Goal: Task Accomplishment & Management: Manage account settings

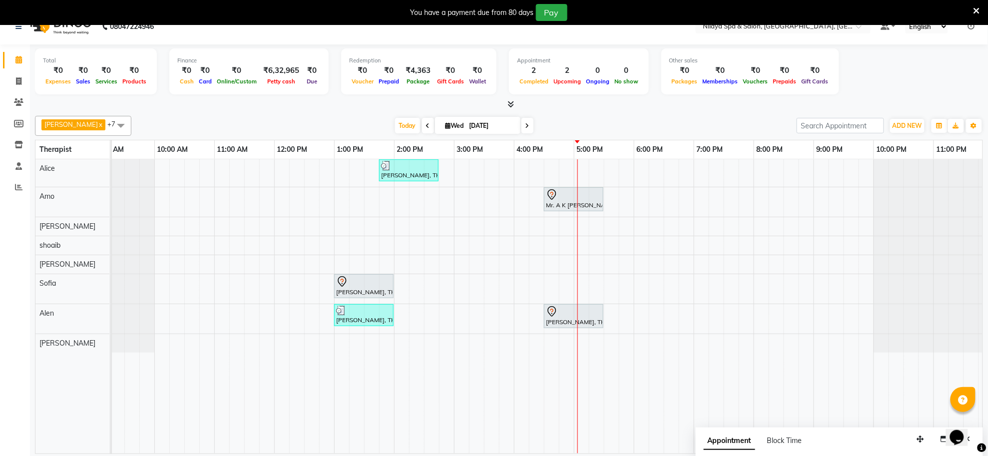
scroll to position [25, 0]
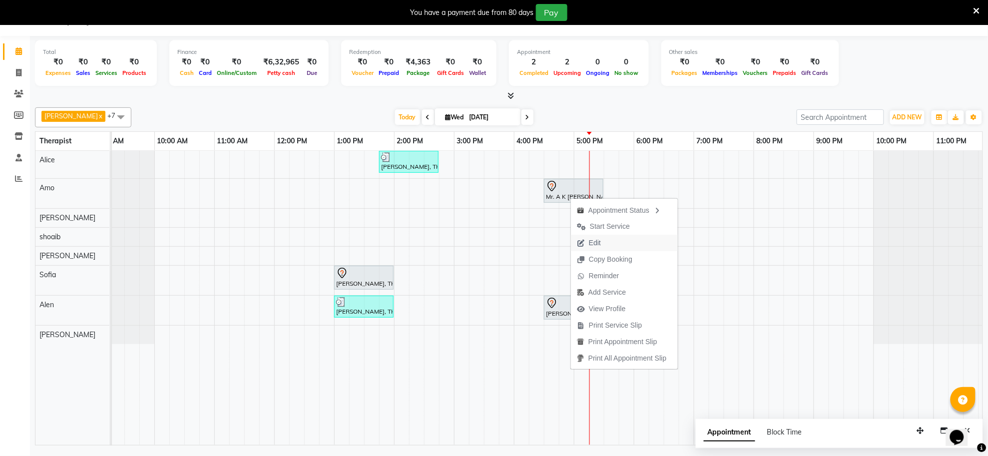
click at [617, 240] on button "Edit" at bounding box center [624, 243] width 107 height 16
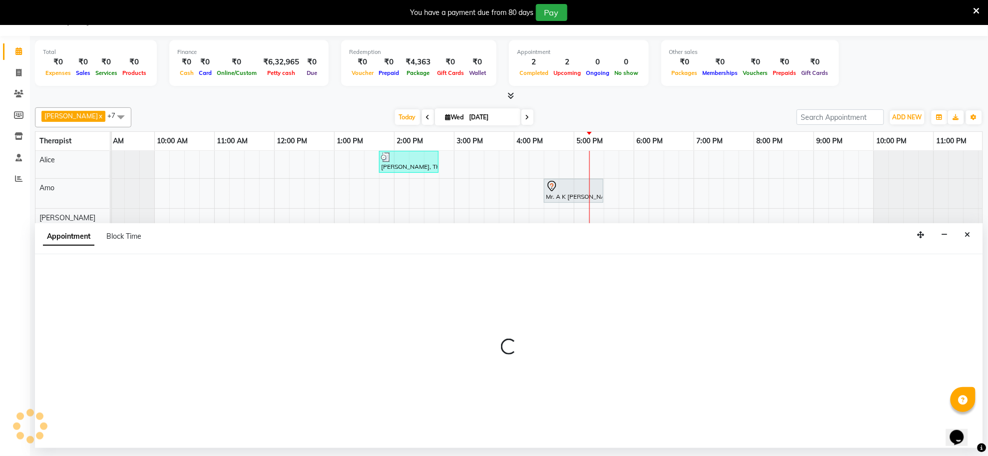
select select "tentative"
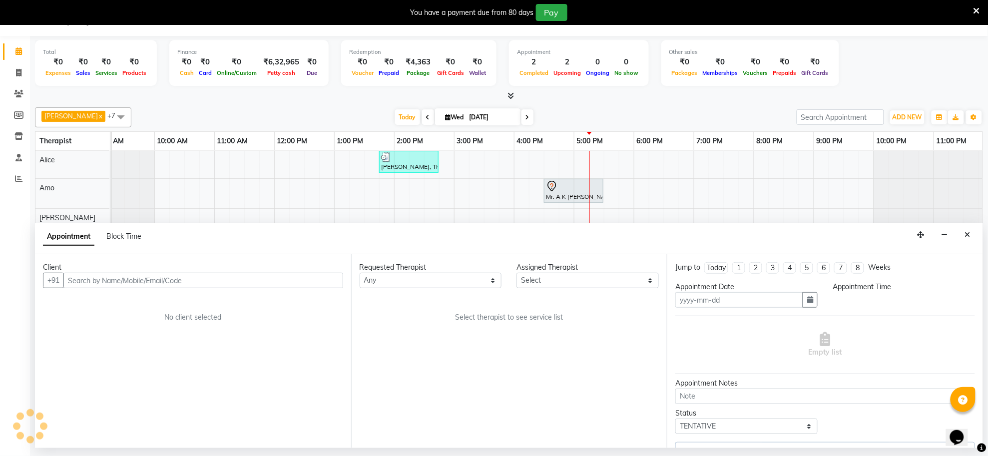
type input "[DATE]"
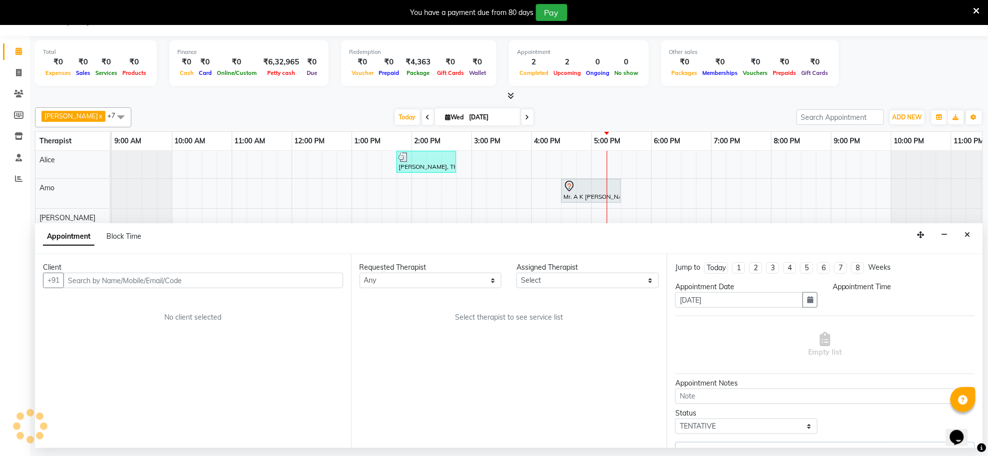
select select "990"
select select "80700"
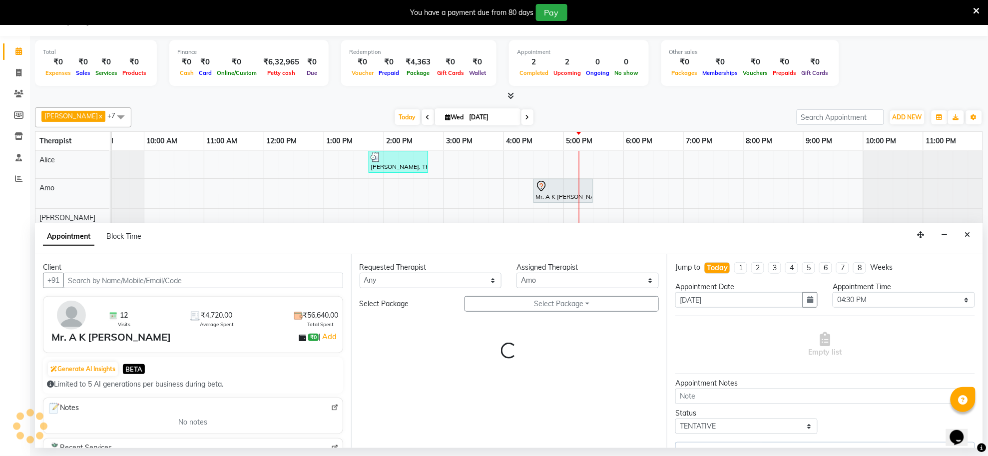
select select "4163"
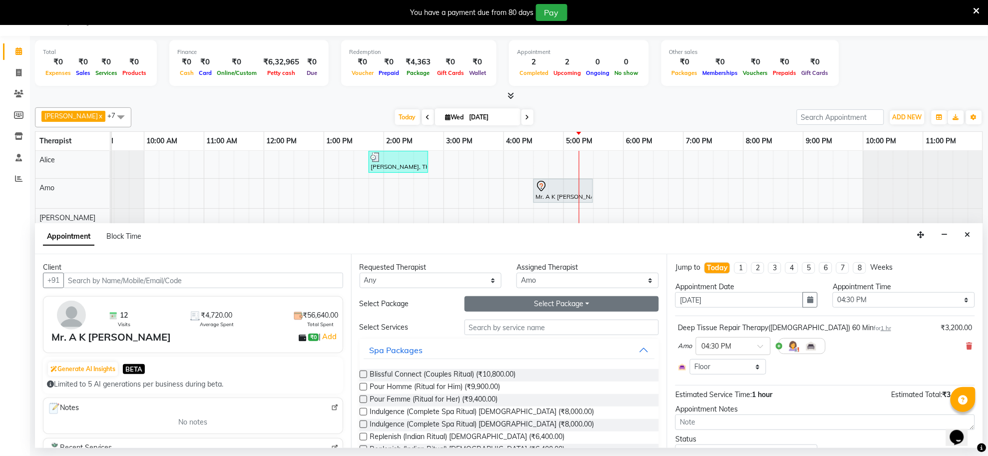
click at [551, 306] on button "Select Package Toggle Dropdown" at bounding box center [562, 303] width 195 height 15
click at [477, 321] on li "SILVER_ALL" at bounding box center [504, 325] width 79 height 14
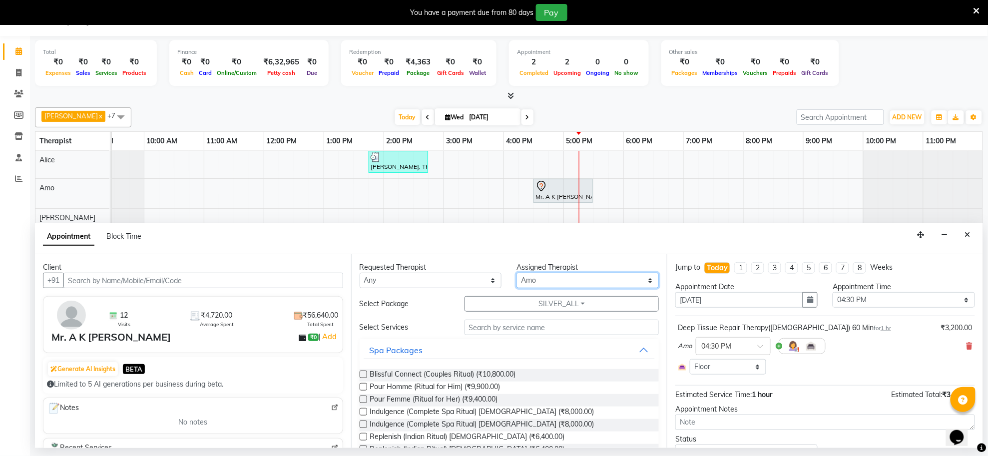
click at [540, 280] on select "Select [PERSON_NAME] [PERSON_NAME] [PERSON_NAME] [PERSON_NAME] [PERSON_NAME] [P…" at bounding box center [588, 280] width 142 height 15
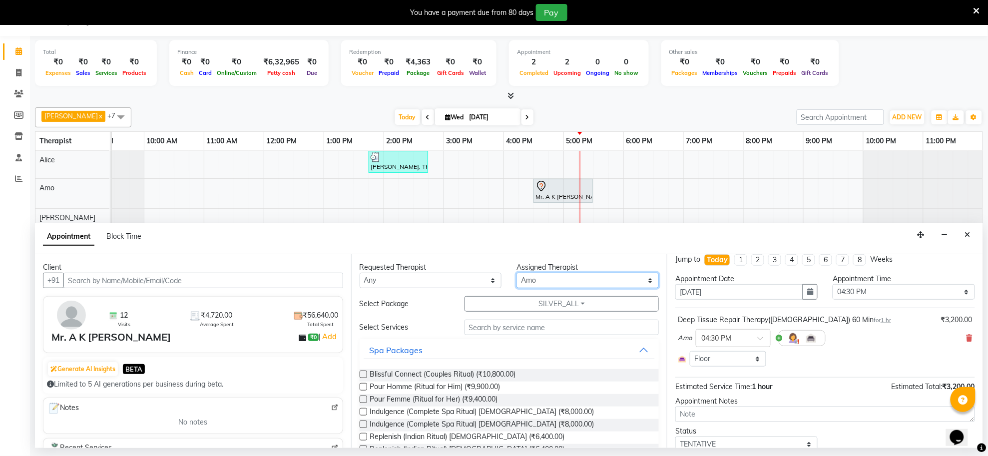
scroll to position [0, 0]
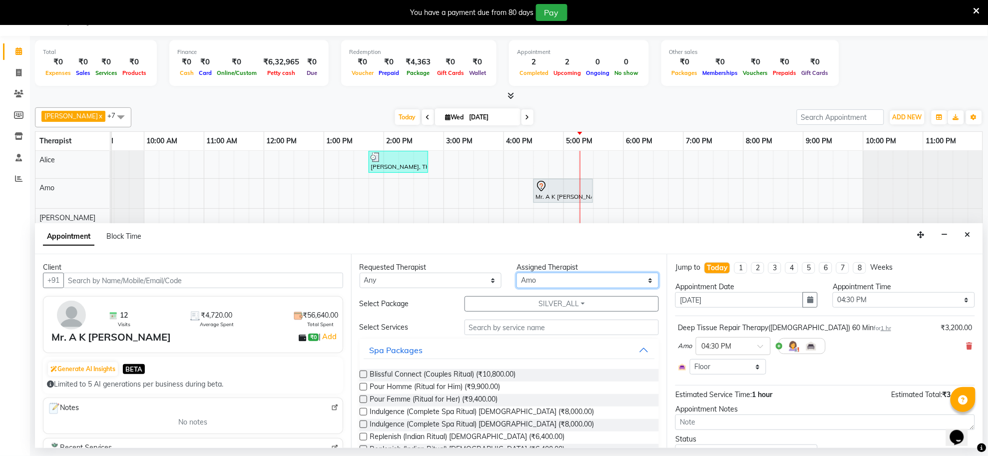
drag, startPoint x: 545, startPoint y: 275, endPoint x: 522, endPoint y: 278, distance: 23.2
click at [522, 278] on select "Select [PERSON_NAME] [PERSON_NAME] [PERSON_NAME] [PERSON_NAME] [PERSON_NAME] [P…" at bounding box center [588, 280] width 142 height 15
select select "84324"
click at [517, 273] on select "Select [PERSON_NAME] [PERSON_NAME] [PERSON_NAME] [PERSON_NAME] [PERSON_NAME] [P…" at bounding box center [588, 280] width 142 height 15
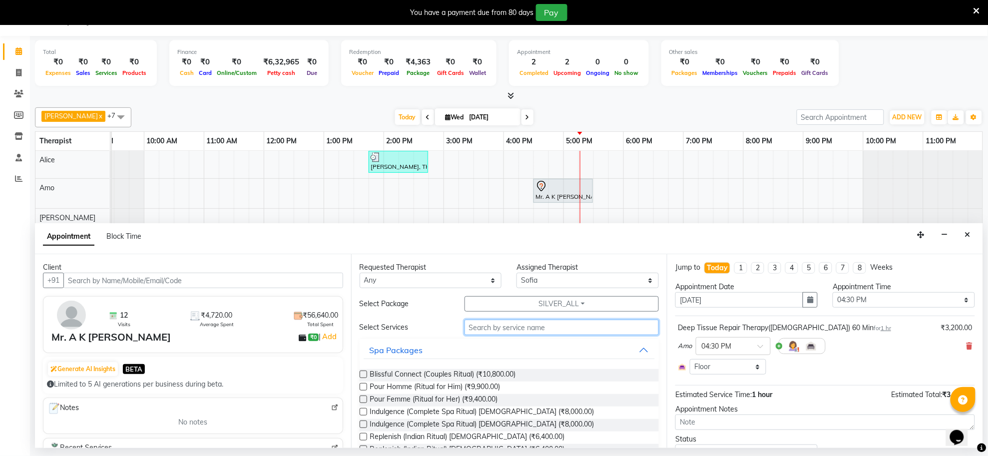
click at [496, 326] on input "text" at bounding box center [562, 327] width 195 height 15
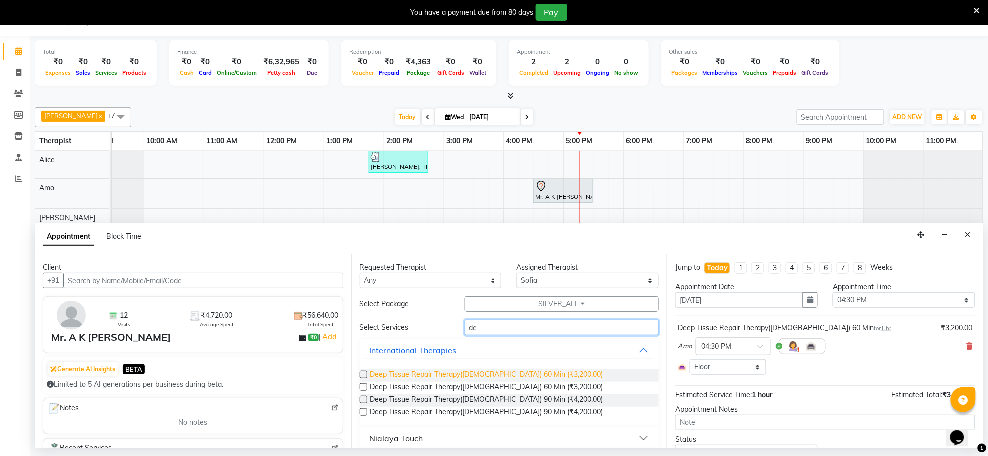
type input "de"
click at [492, 371] on span "Deep Tissue Repair Therapy([DEMOGRAPHIC_DATA]) 60 Min (₹3,200.00)" at bounding box center [486, 375] width 233 height 12
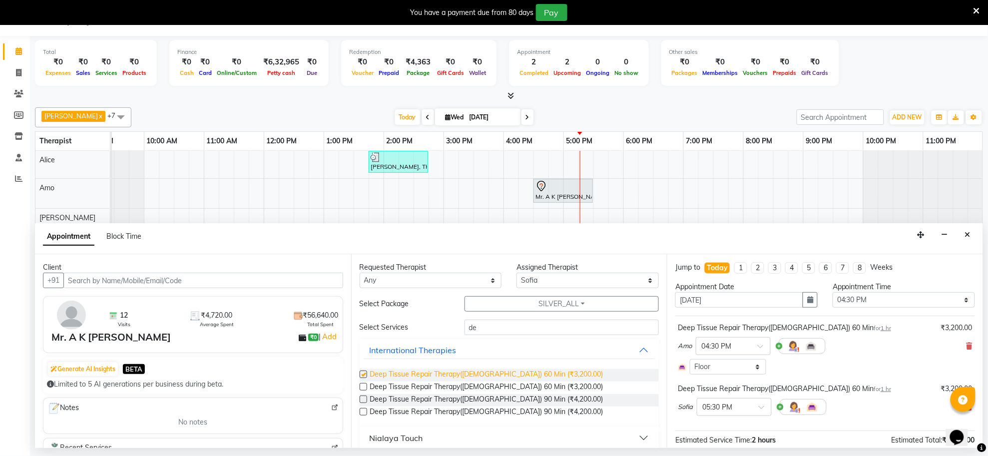
checkbox input "false"
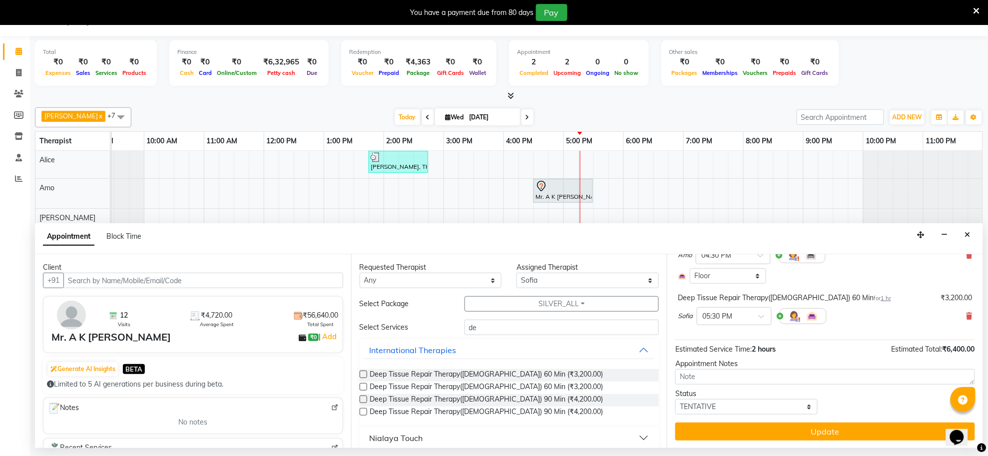
scroll to position [92, 0]
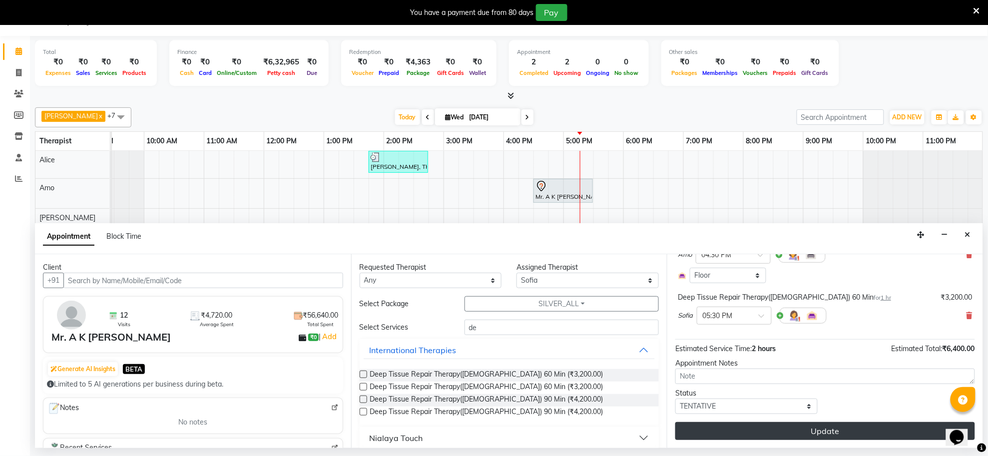
click at [829, 436] on button "Update" at bounding box center [826, 431] width 300 height 18
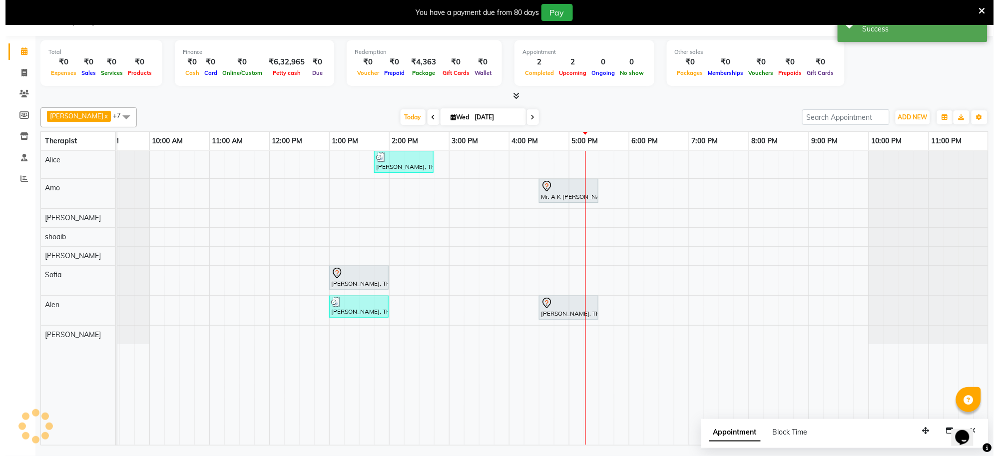
scroll to position [0, 0]
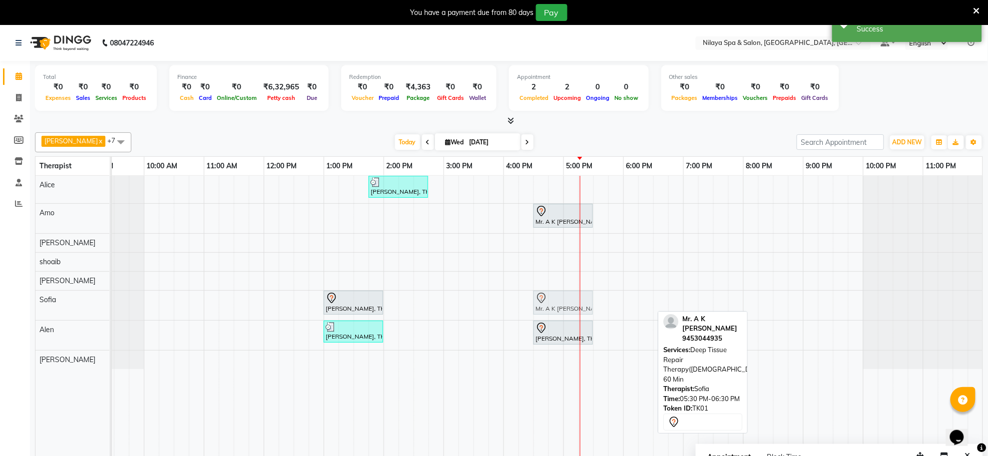
drag, startPoint x: 629, startPoint y: 303, endPoint x: 566, endPoint y: 301, distance: 63.0
click at [84, 301] on div "[PERSON_NAME], TK02, 01:00 PM-02:00 PM, Traditional Swedish Relaxation Therapy(…" at bounding box center [84, 305] width 0 height 29
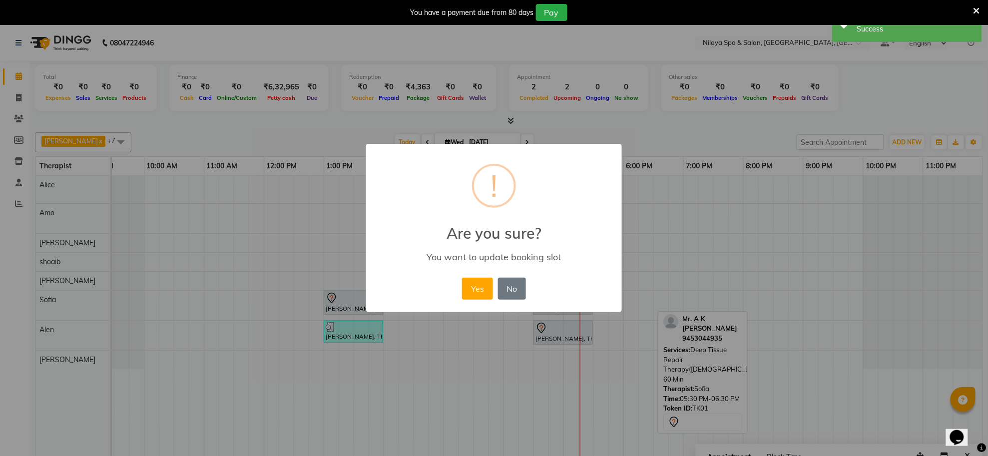
scroll to position [0, 17]
click at [466, 286] on div "Yes No No" at bounding box center [499, 288] width 68 height 27
click at [483, 296] on button "Yes" at bounding box center [483, 289] width 30 height 22
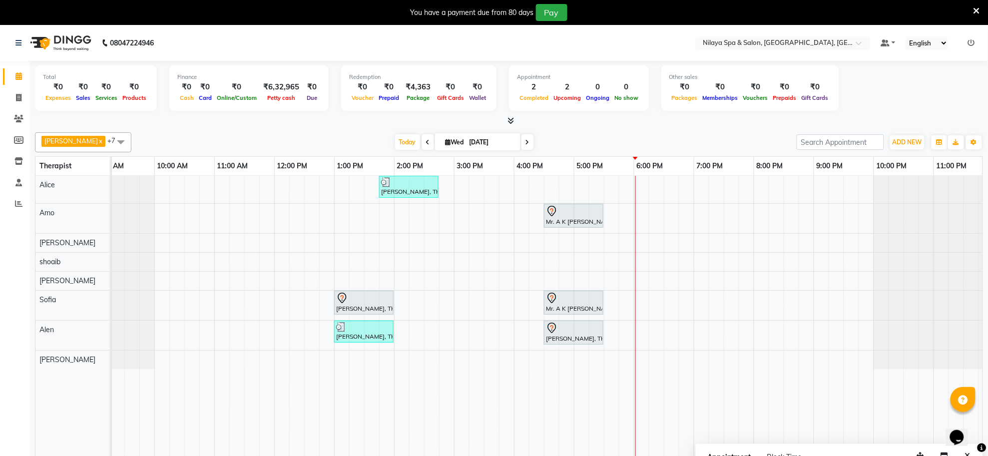
click at [694, 335] on div "[PERSON_NAME], TK04, 01:45 PM-02:45 PM, Deep Tissue Repair Therapy([DEMOGRAPHIC…" at bounding box center [543, 323] width 899 height 294
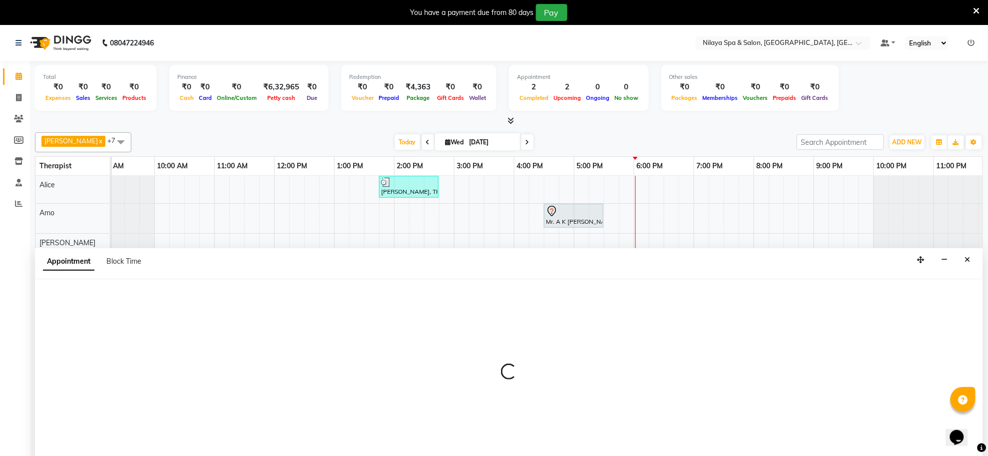
scroll to position [25, 0]
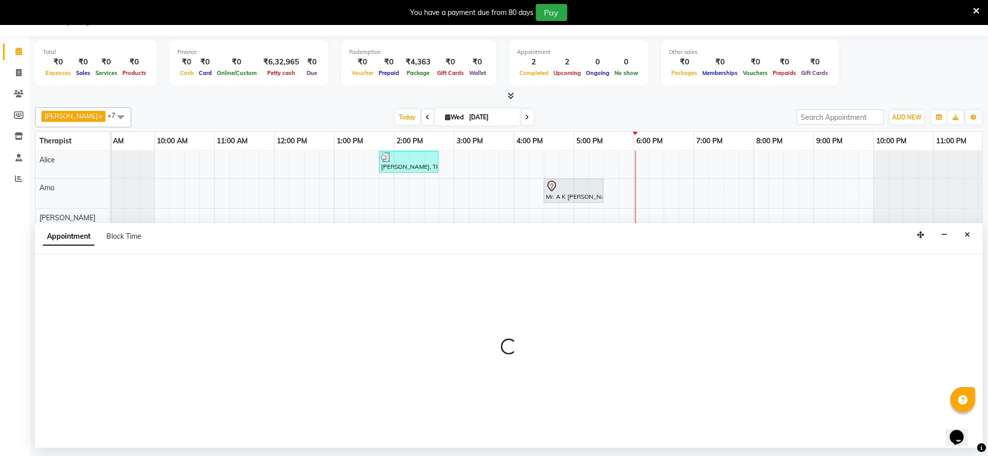
select select "84325"
select select "1125"
select select "tentative"
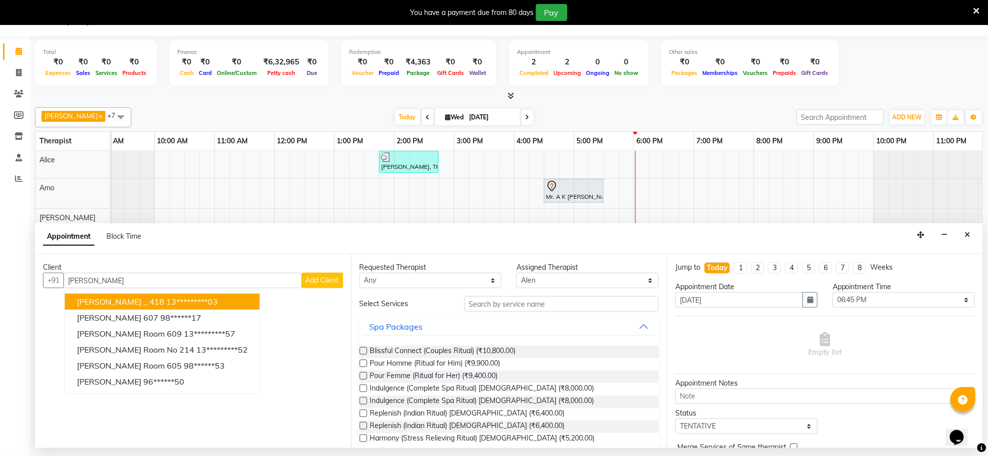
type input "[PERSON_NAME]"
click at [318, 280] on span "Add Client" at bounding box center [322, 280] width 33 height 9
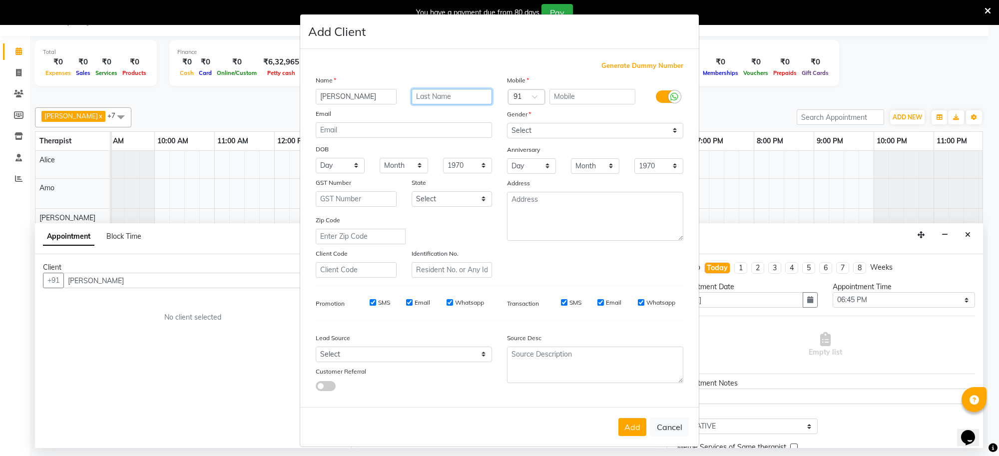
click at [458, 98] on input "text" at bounding box center [452, 96] width 81 height 15
type input "room no 506"
click at [627, 69] on span "Generate Dummy Number" at bounding box center [643, 66] width 82 height 10
type input "1367200000239"
checkbox input "false"
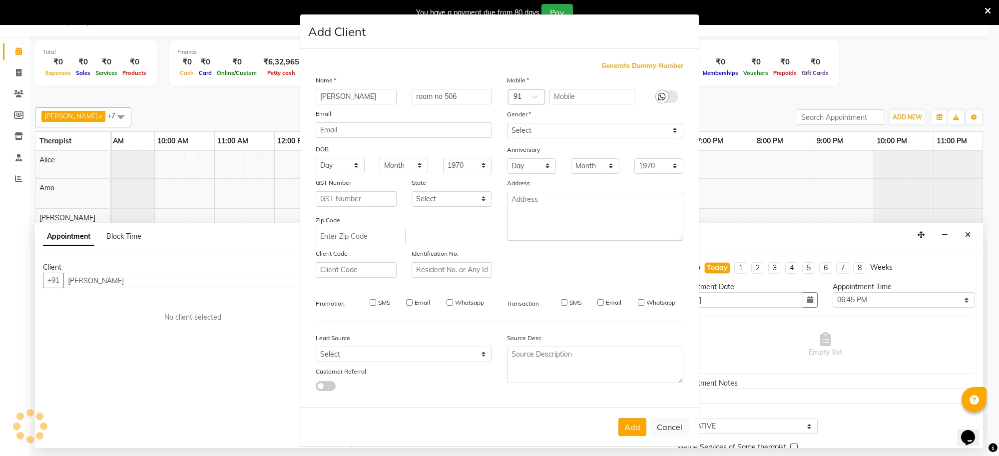
checkbox input "false"
click at [627, 420] on button "Add" at bounding box center [633, 427] width 28 height 18
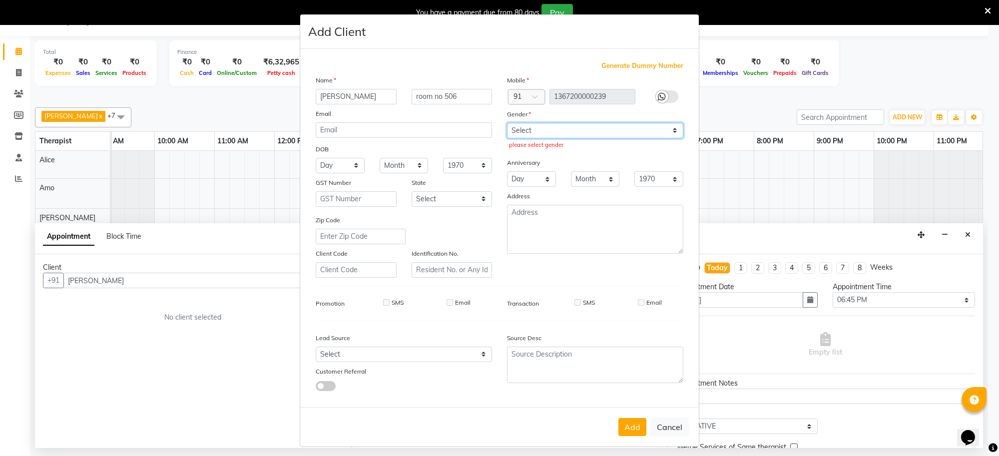
click at [580, 127] on select "Select [DEMOGRAPHIC_DATA] [DEMOGRAPHIC_DATA] Other Prefer Not To Say" at bounding box center [595, 130] width 176 height 15
select select "[DEMOGRAPHIC_DATA]"
click at [507, 123] on select "Select [DEMOGRAPHIC_DATA] [DEMOGRAPHIC_DATA] Other Prefer Not To Say" at bounding box center [595, 130] width 176 height 15
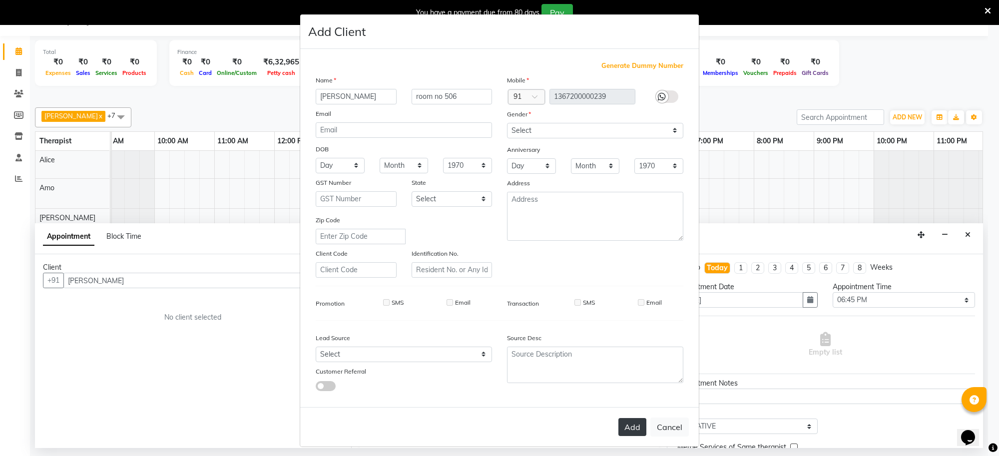
click at [636, 420] on button "Add" at bounding box center [633, 427] width 28 height 18
type input "13*********39"
select select
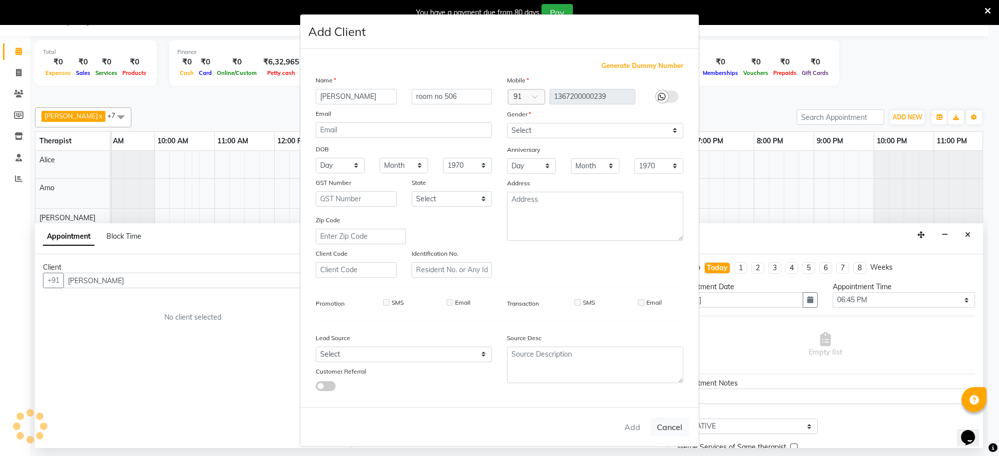
select select
checkbox input "false"
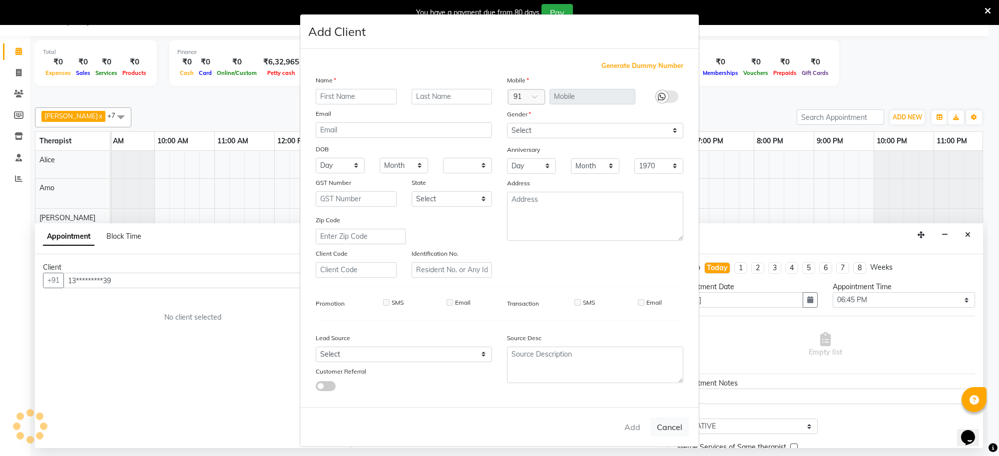
checkbox input "false"
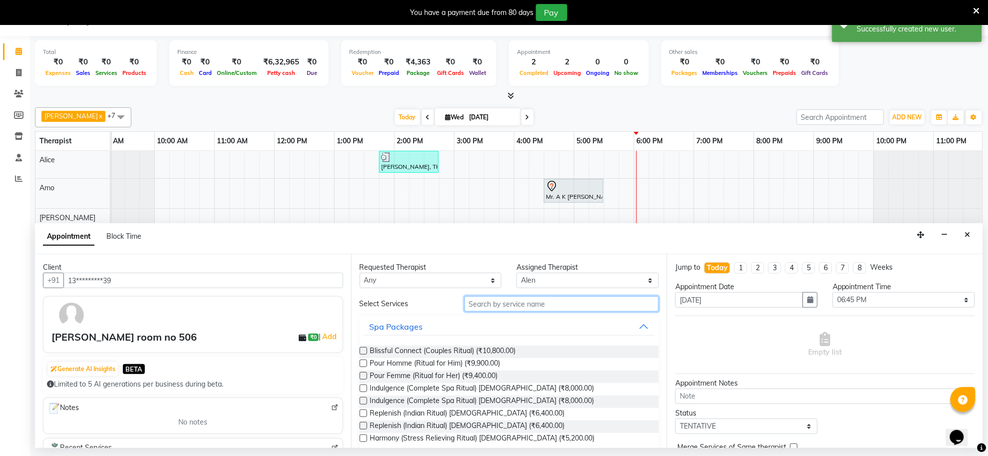
click at [504, 306] on input "text" at bounding box center [562, 303] width 195 height 15
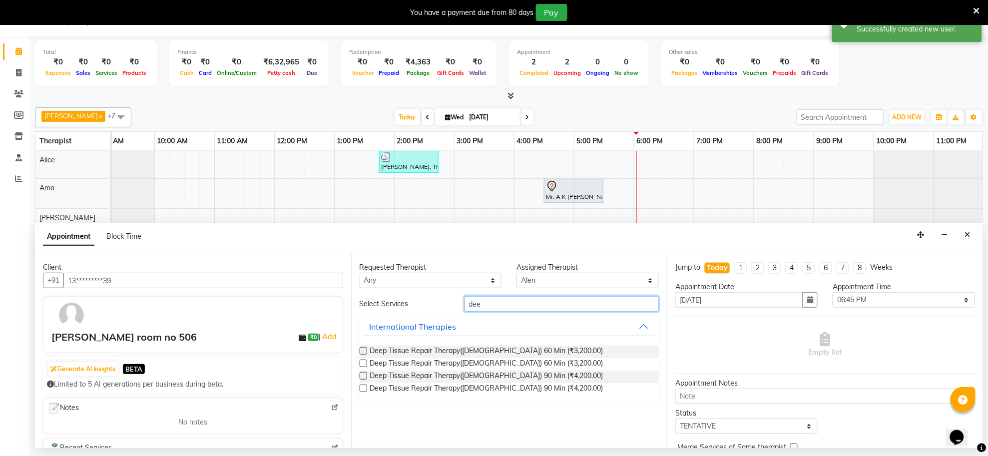
type input "dee"
click at [365, 351] on label at bounding box center [363, 350] width 7 height 7
click at [365, 351] on input "checkbox" at bounding box center [363, 352] width 6 height 6
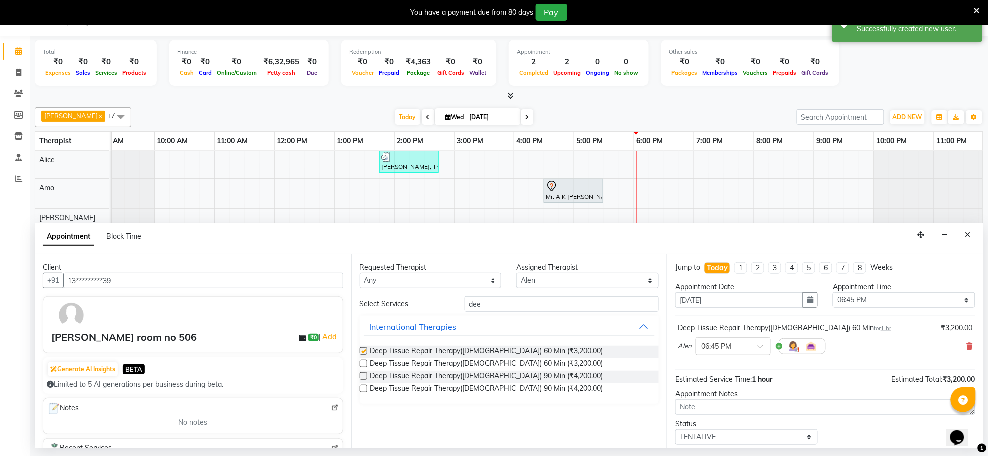
checkbox input "false"
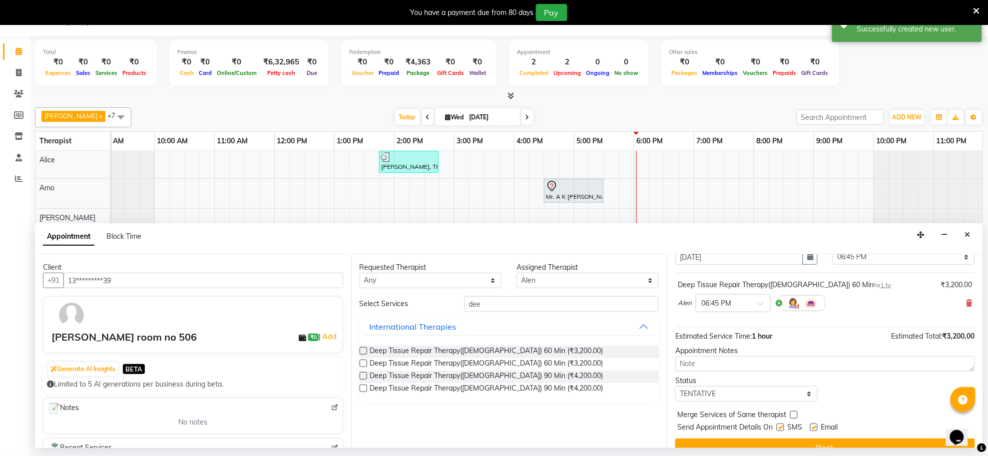
scroll to position [60, 0]
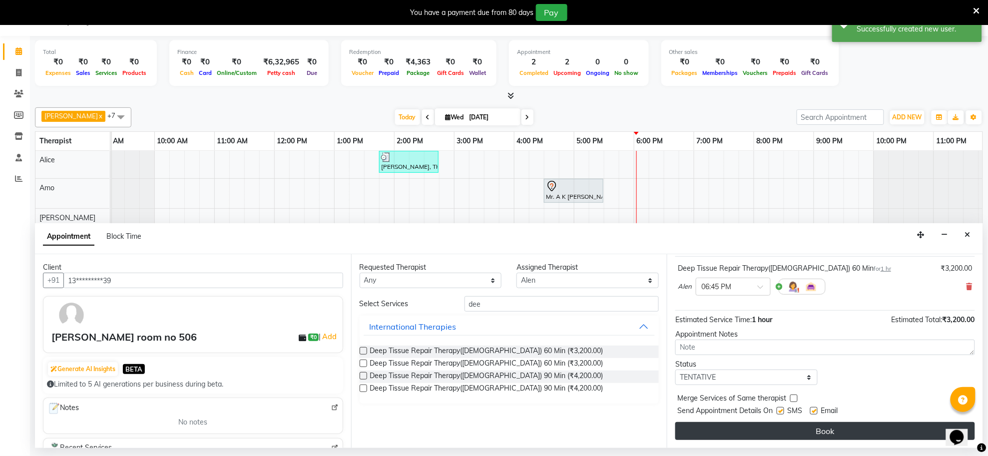
click at [770, 436] on button "Book" at bounding box center [826, 431] width 300 height 18
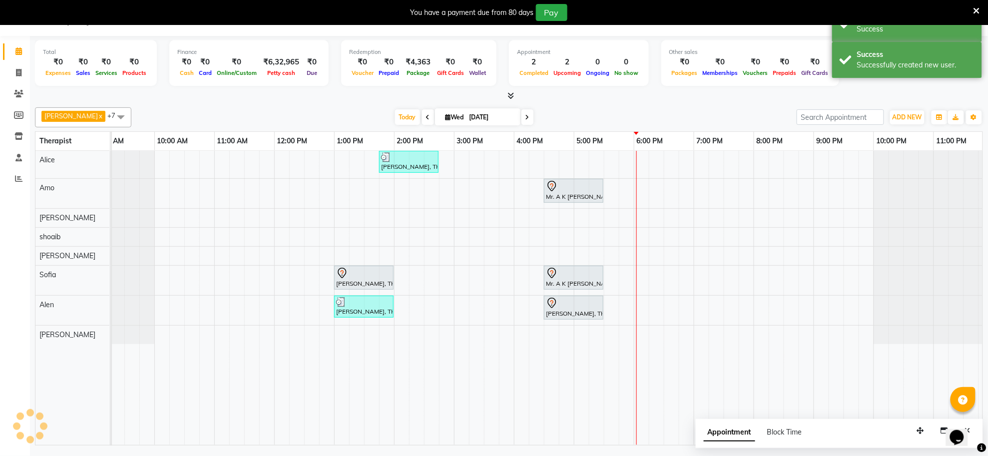
scroll to position [0, 0]
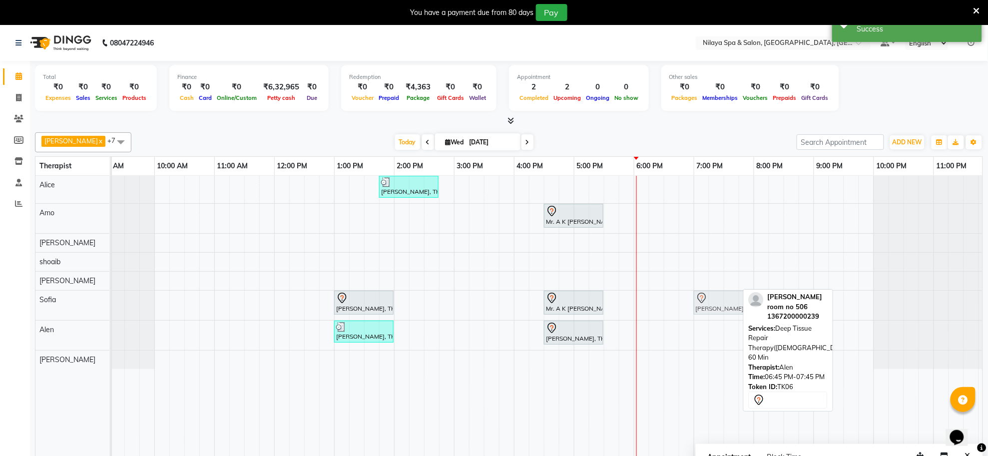
drag, startPoint x: 698, startPoint y: 334, endPoint x: 710, endPoint y: 316, distance: 20.9
click at [710, 316] on div "[PERSON_NAME], TK04, 01:45 PM-02:45 PM, Deep Tissue Repair Therapy([DEMOGRAPHIC…" at bounding box center [543, 323] width 899 height 294
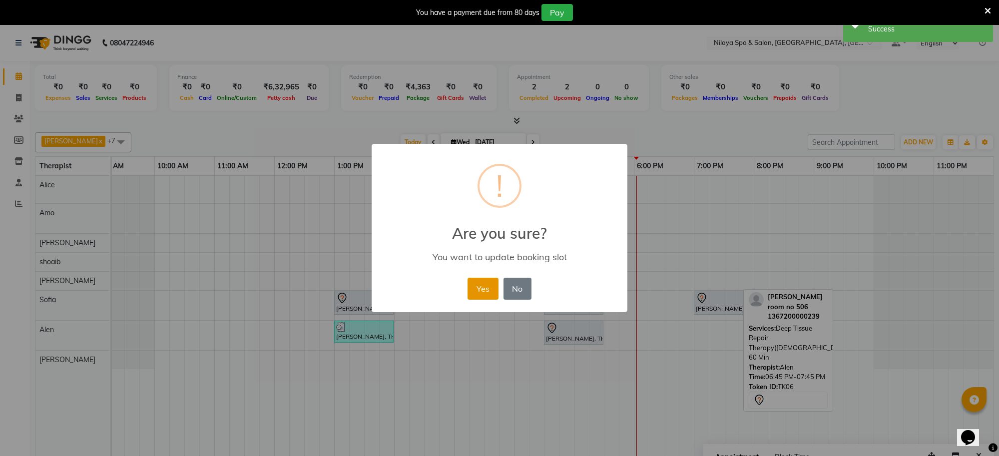
click at [488, 290] on button "Yes" at bounding box center [483, 289] width 30 height 22
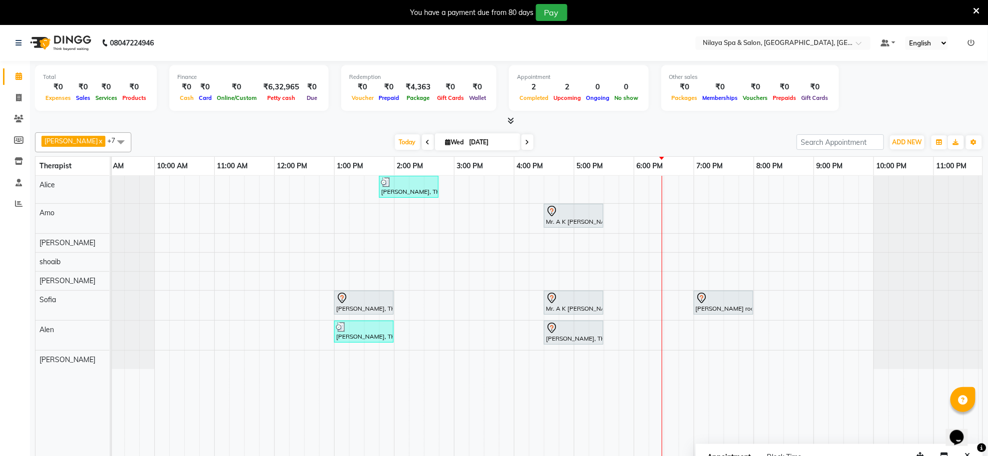
click at [695, 188] on div "[PERSON_NAME], TK04, 01:45 PM-02:45 PM, Deep Tissue Repair Therapy([DEMOGRAPHIC…" at bounding box center [543, 323] width 899 height 294
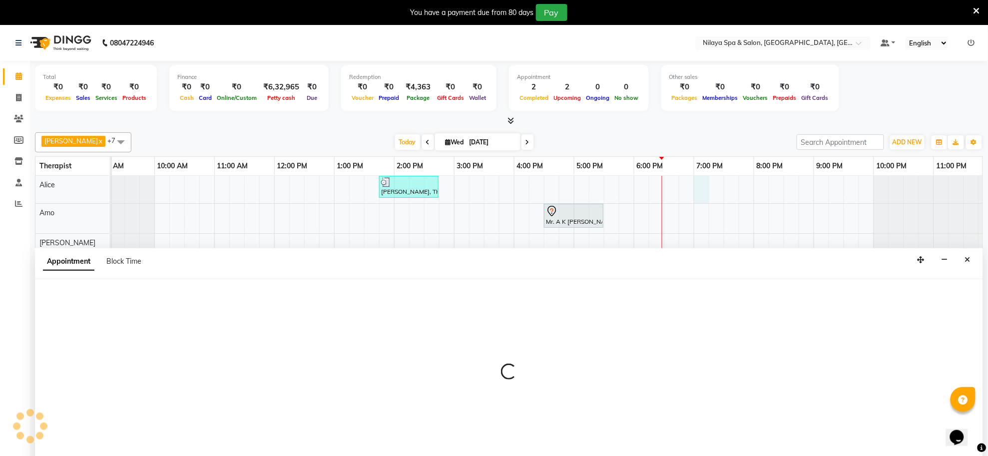
scroll to position [25, 0]
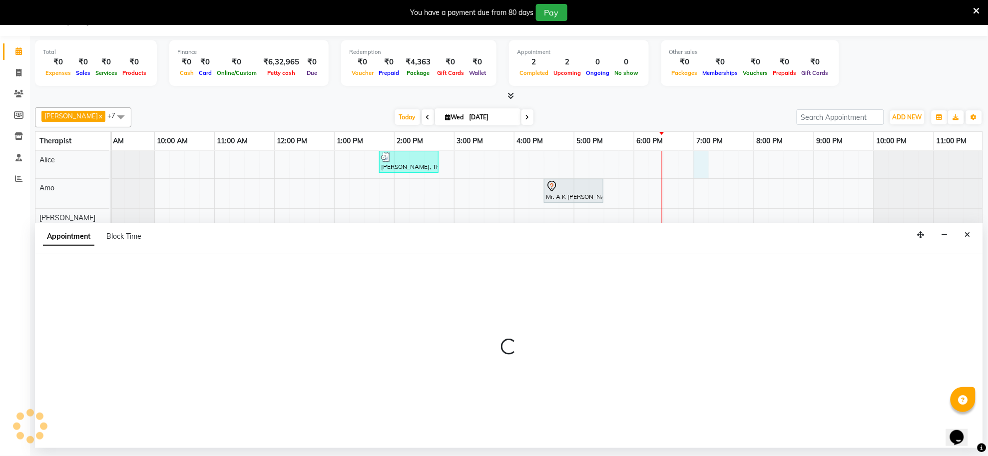
select select "80697"
select select "1140"
select select "tentative"
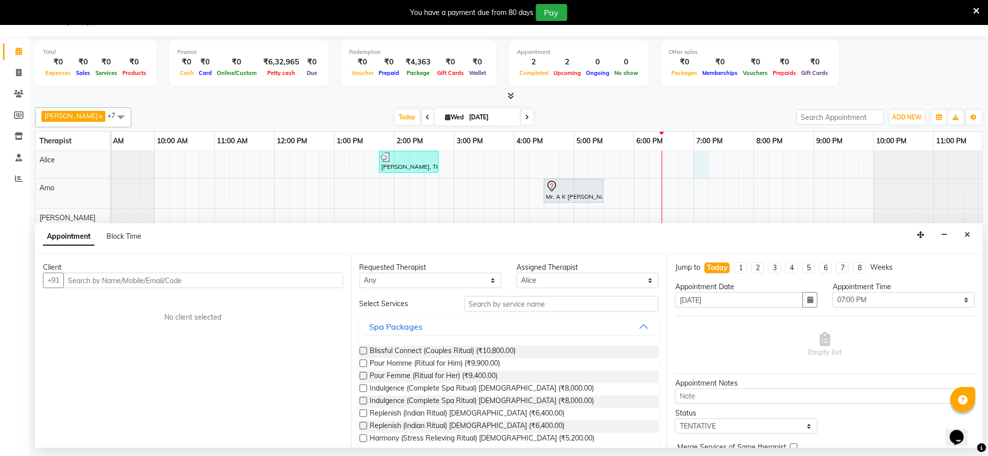
click at [278, 283] on input "text" at bounding box center [203, 280] width 280 height 15
type input "shekhar"
click at [328, 286] on button "Add Client" at bounding box center [322, 280] width 41 height 15
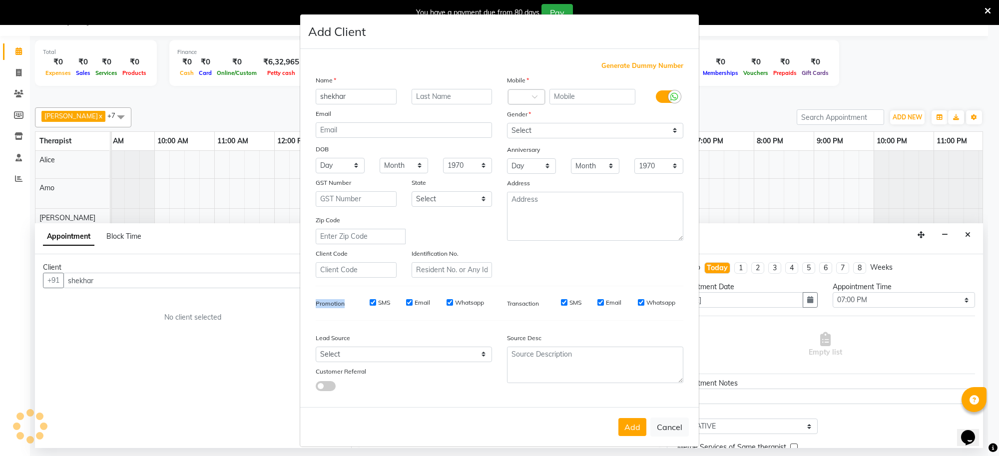
click at [328, 286] on div "Generate Dummy Number Name shekhar Email DOB Day 01 02 03 04 05 06 07 08 09 10 …" at bounding box center [499, 230] width 383 height 338
click at [640, 67] on span "Generate Dummy Number" at bounding box center [643, 66] width 82 height 10
type input "1367200000240"
checkbox input "false"
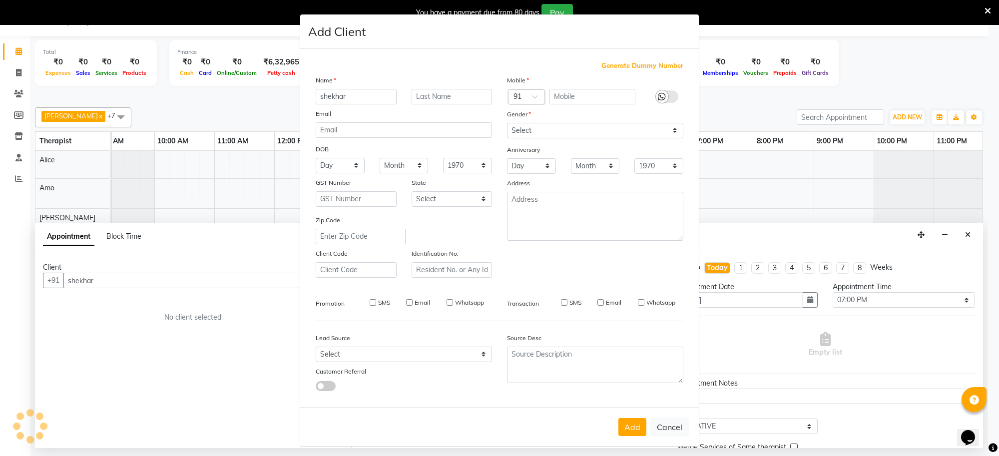
checkbox input "false"
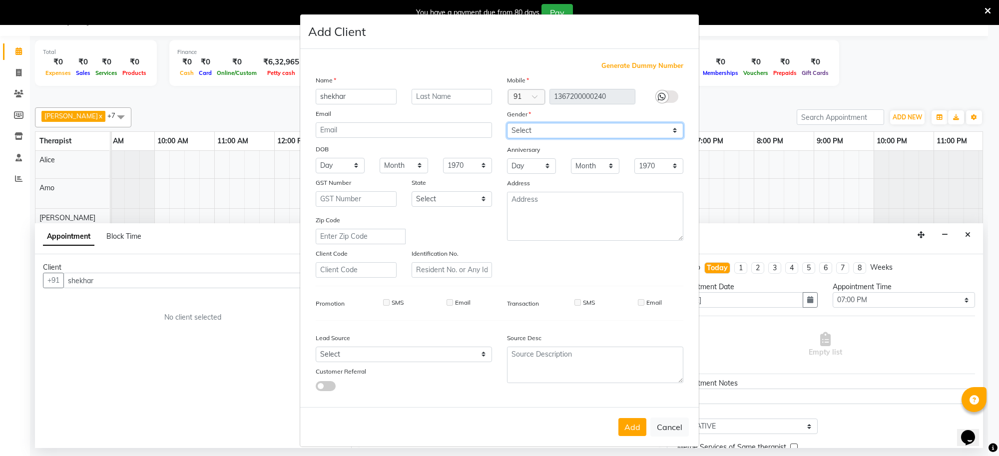
click at [599, 131] on select "Select [DEMOGRAPHIC_DATA] [DEMOGRAPHIC_DATA] Other Prefer Not To Say" at bounding box center [595, 130] width 176 height 15
select select "[DEMOGRAPHIC_DATA]"
click at [507, 123] on select "Select [DEMOGRAPHIC_DATA] [DEMOGRAPHIC_DATA] Other Prefer Not To Say" at bounding box center [595, 130] width 176 height 15
click at [621, 420] on button "Add" at bounding box center [633, 427] width 28 height 18
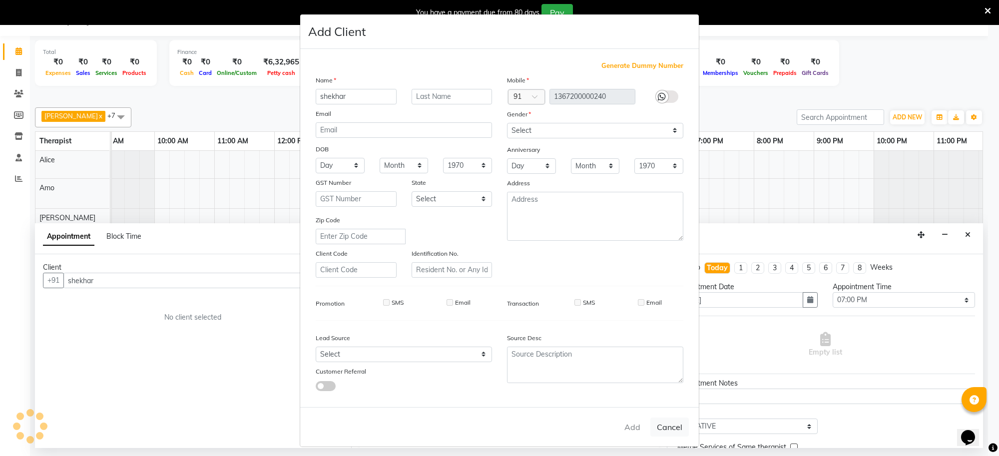
type input "13*********40"
select select
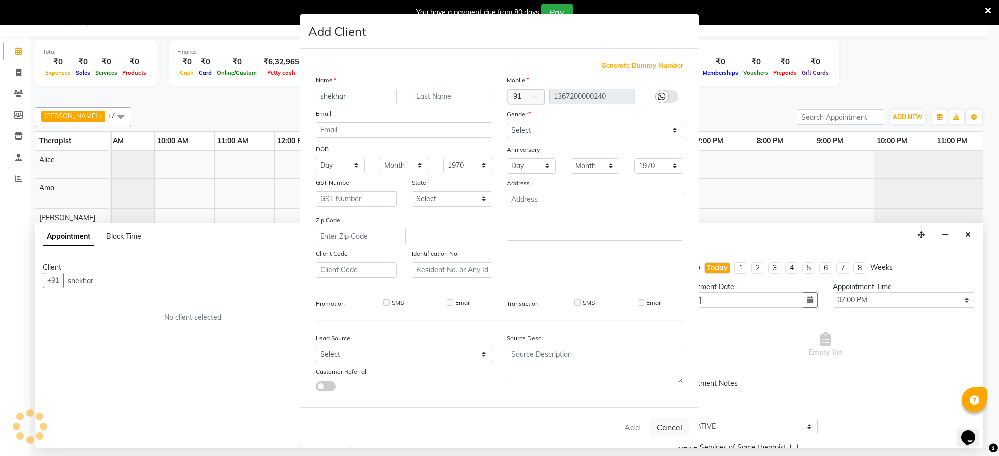
select select
checkbox input "false"
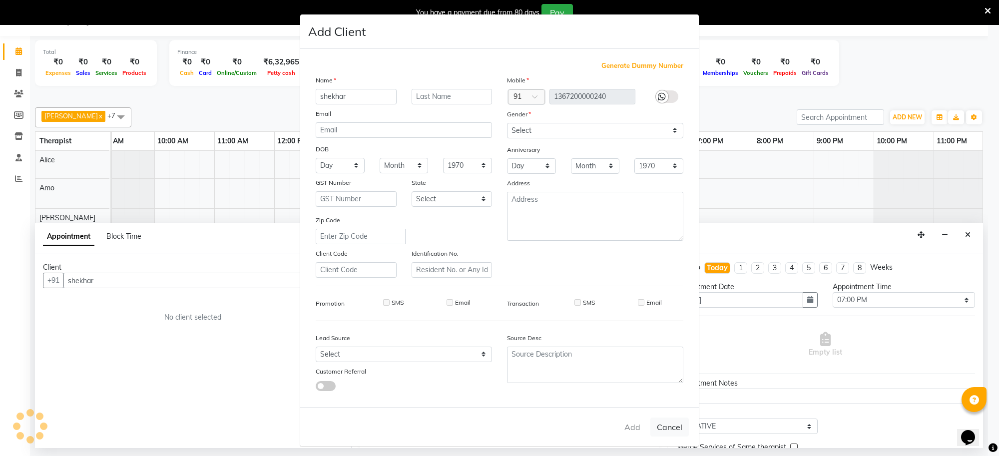
checkbox input "false"
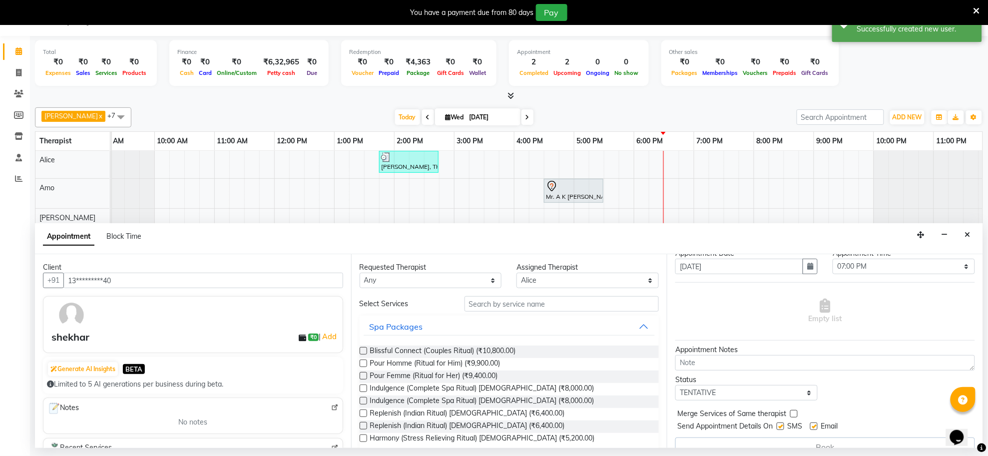
scroll to position [51, 0]
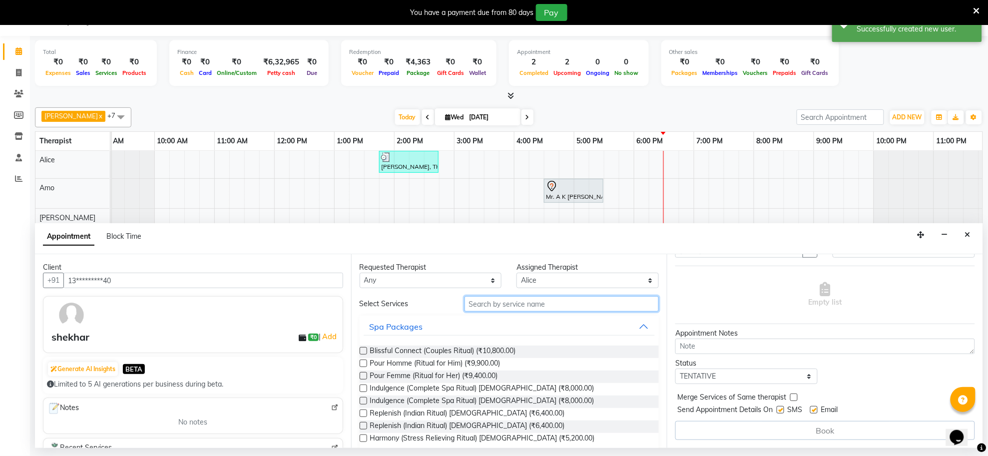
click at [518, 304] on input "text" at bounding box center [562, 303] width 195 height 15
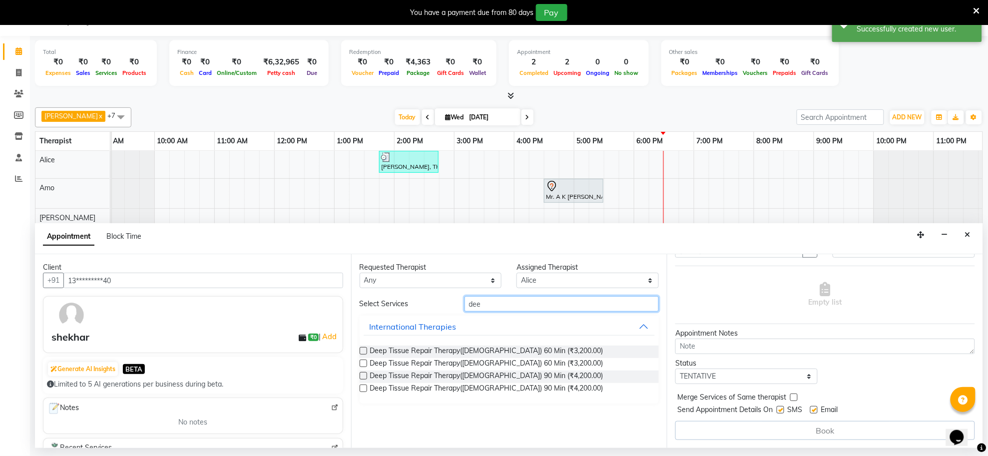
type input "dee"
click at [364, 350] on label at bounding box center [363, 350] width 7 height 7
click at [364, 350] on input "checkbox" at bounding box center [363, 352] width 6 height 6
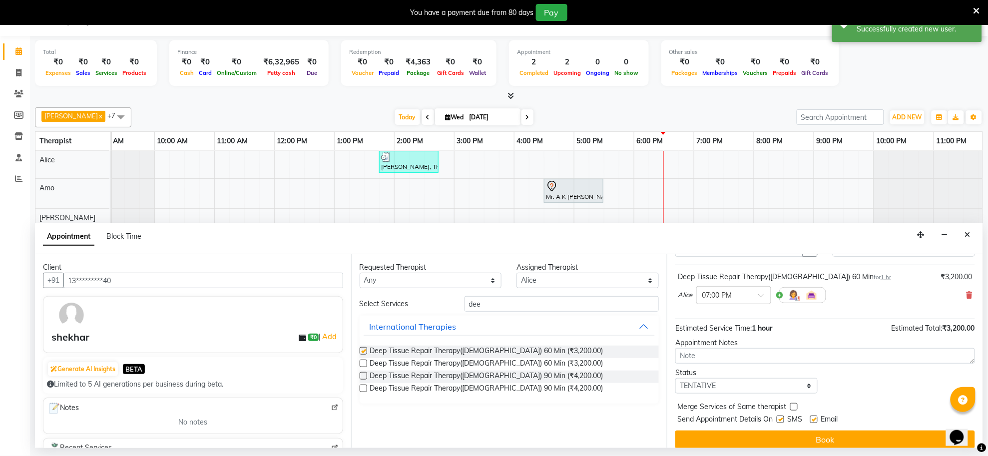
checkbox input "false"
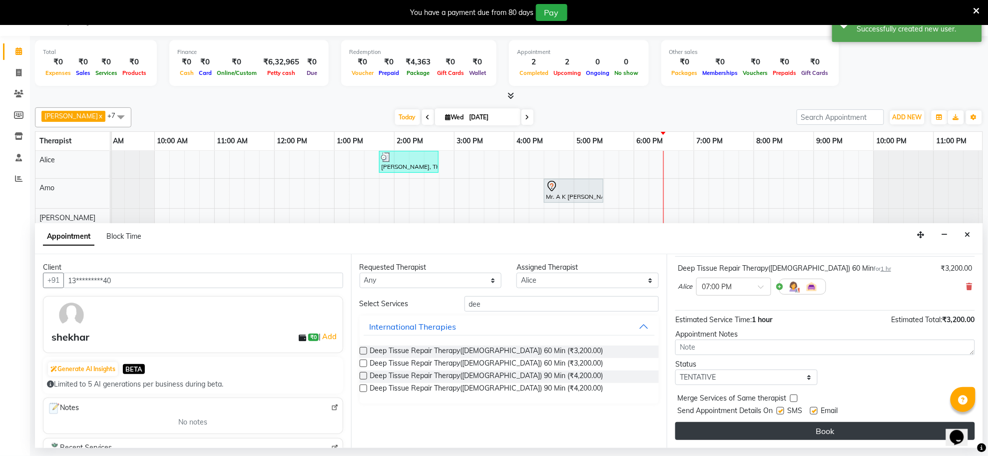
click at [722, 428] on button "Book" at bounding box center [826, 431] width 300 height 18
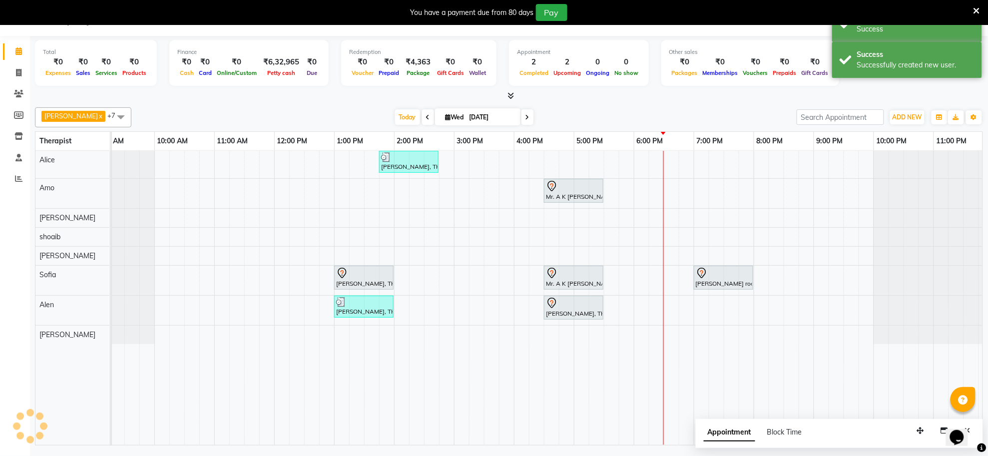
scroll to position [0, 0]
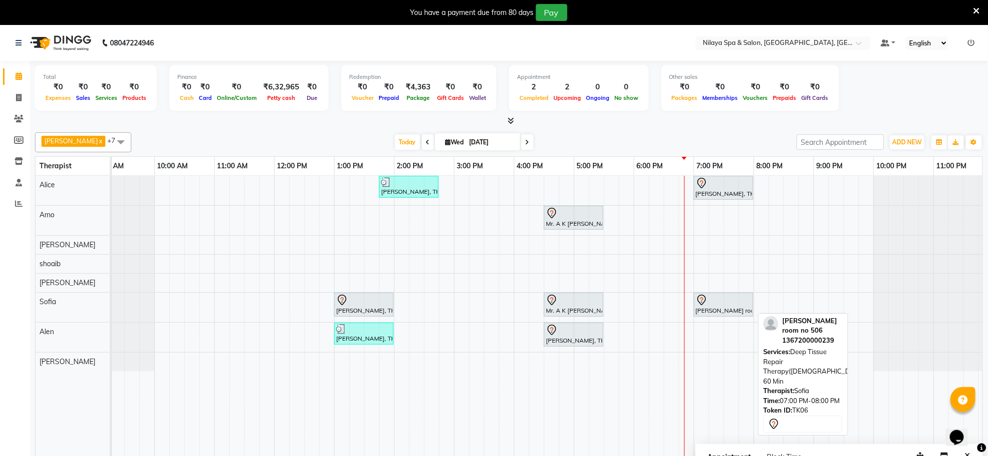
click at [718, 314] on div "[PERSON_NAME] room no 506, TK06, 07:00 PM-08:00 PM, Deep Tissue Repair Therapy(…" at bounding box center [723, 304] width 57 height 21
click at [726, 305] on div at bounding box center [723, 300] width 55 height 12
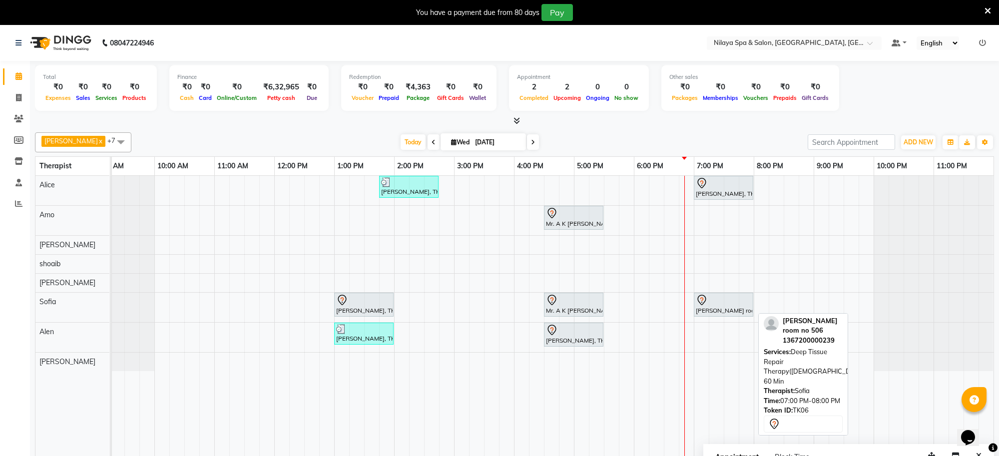
select select "7"
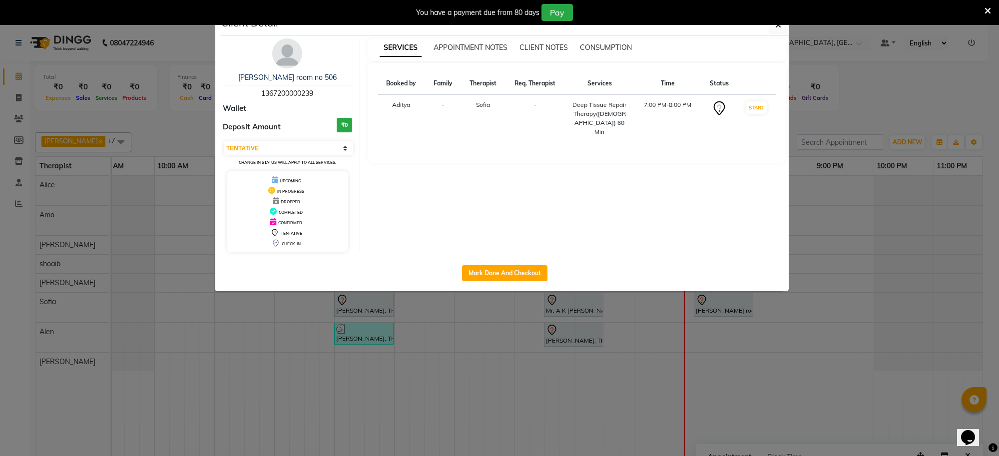
click at [763, 355] on ngb-modal-window "Client Detail [PERSON_NAME] room no 506 1367200000239 Wallet Deposit Amount ₹0 …" at bounding box center [499, 228] width 999 height 456
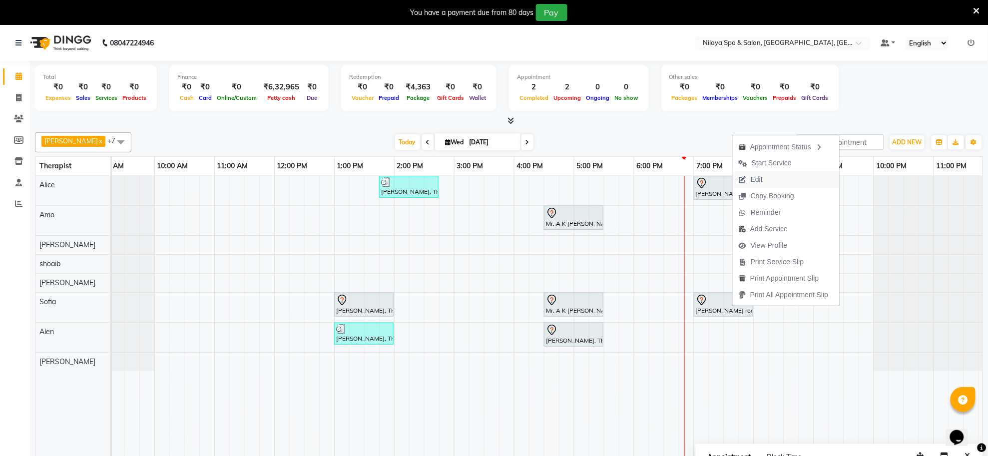
click at [778, 178] on button "Edit" at bounding box center [786, 179] width 107 height 16
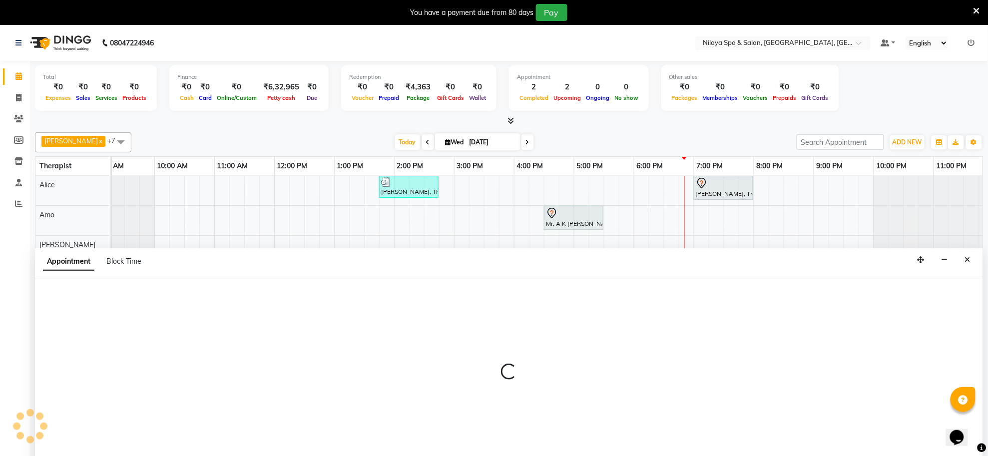
scroll to position [25, 0]
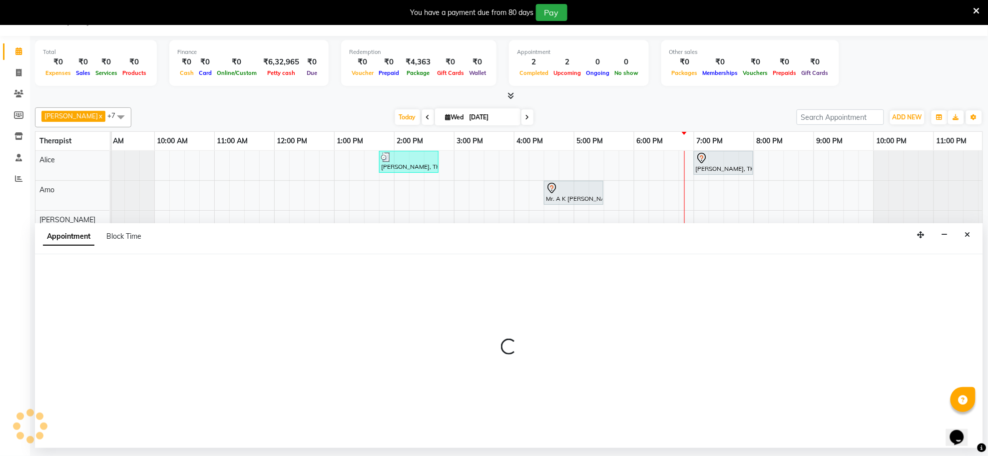
select select "tentative"
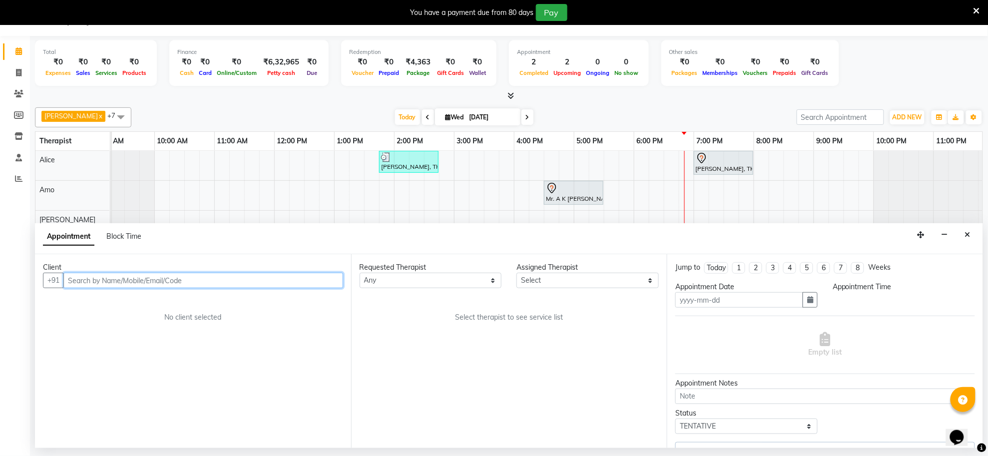
type input "[DATE]"
select select "1140"
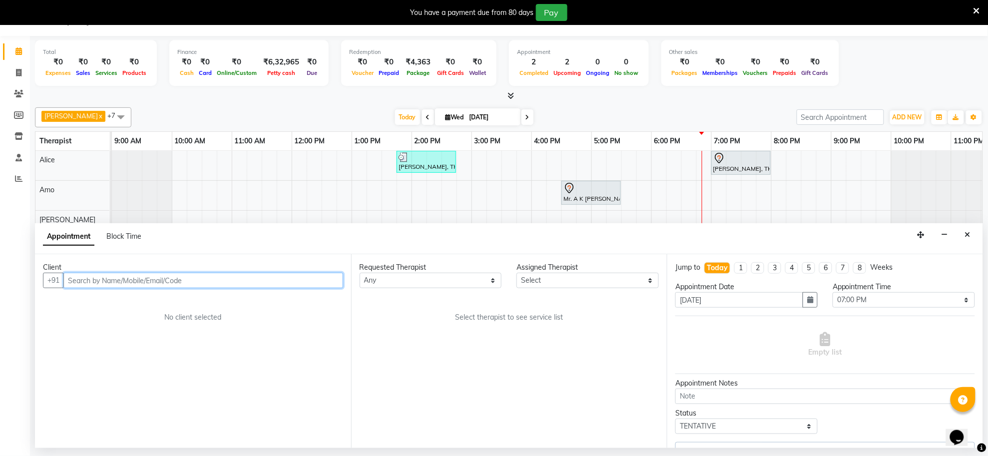
select select "84324"
select select "4163"
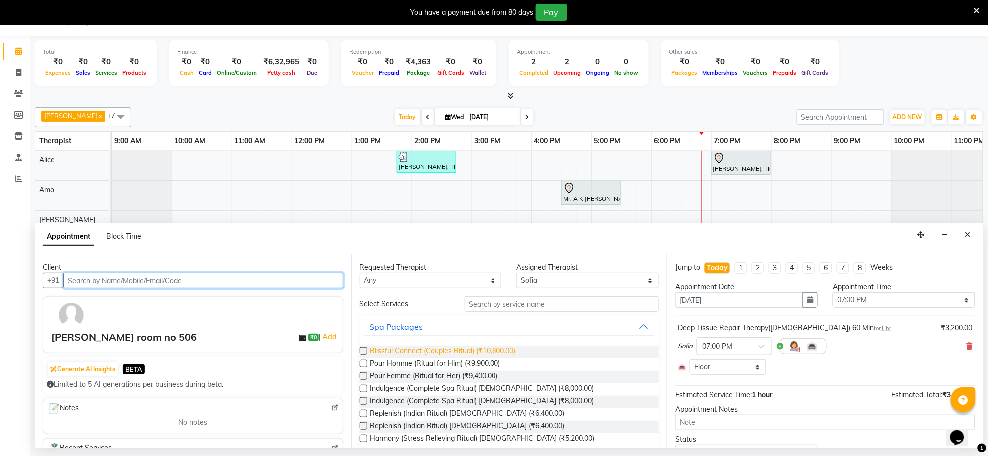
scroll to position [0, 28]
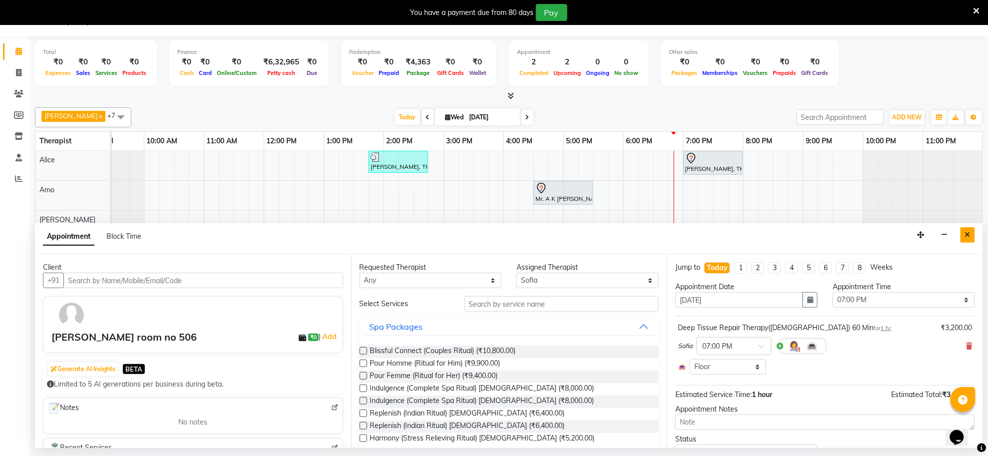
click at [972, 235] on button "Close" at bounding box center [968, 234] width 14 height 15
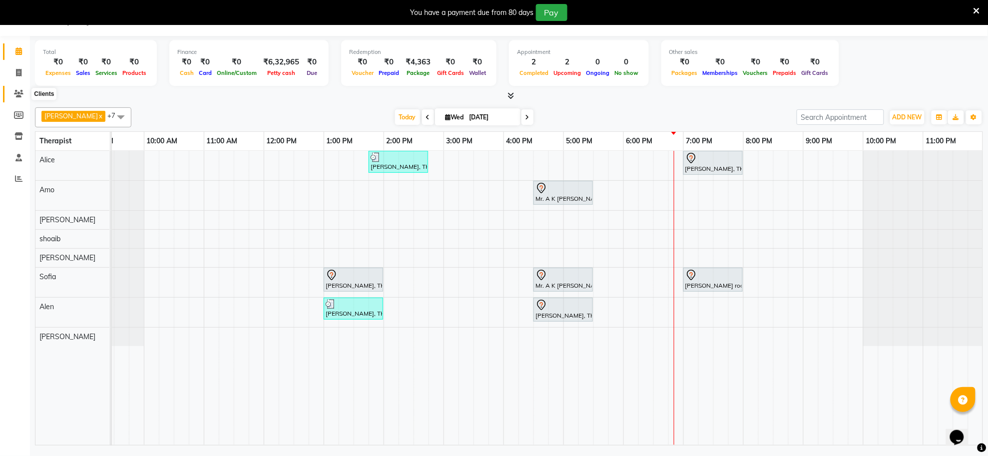
click at [12, 93] on span at bounding box center [18, 93] width 17 height 11
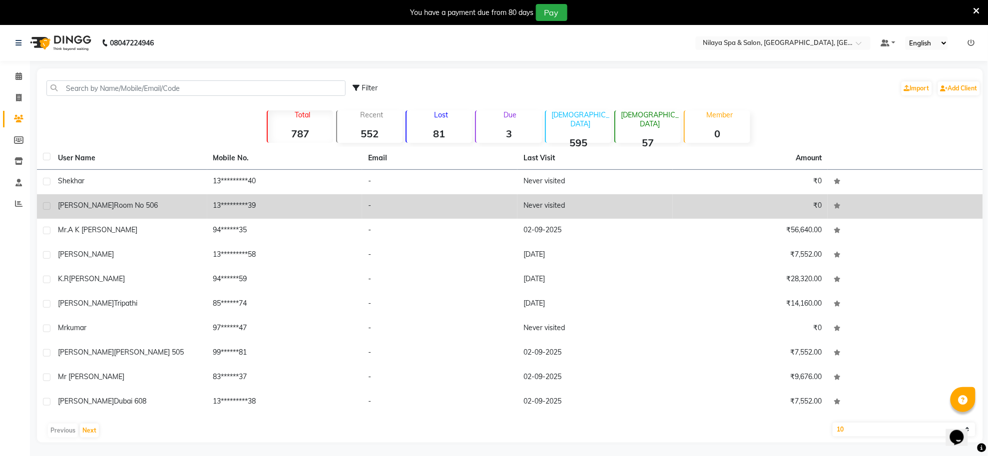
click at [125, 203] on span "room no 506" at bounding box center [136, 205] width 44 height 9
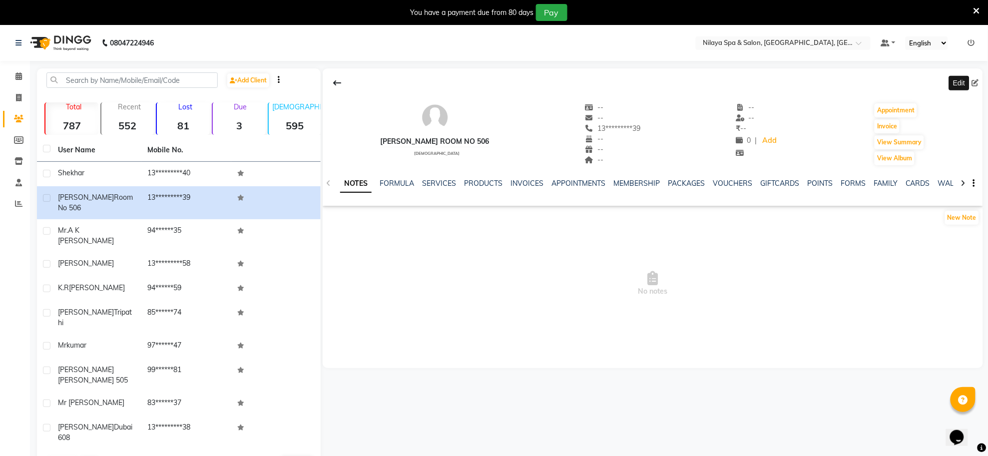
click at [973, 83] on icon at bounding box center [975, 82] width 7 height 7
select select "[DEMOGRAPHIC_DATA]"
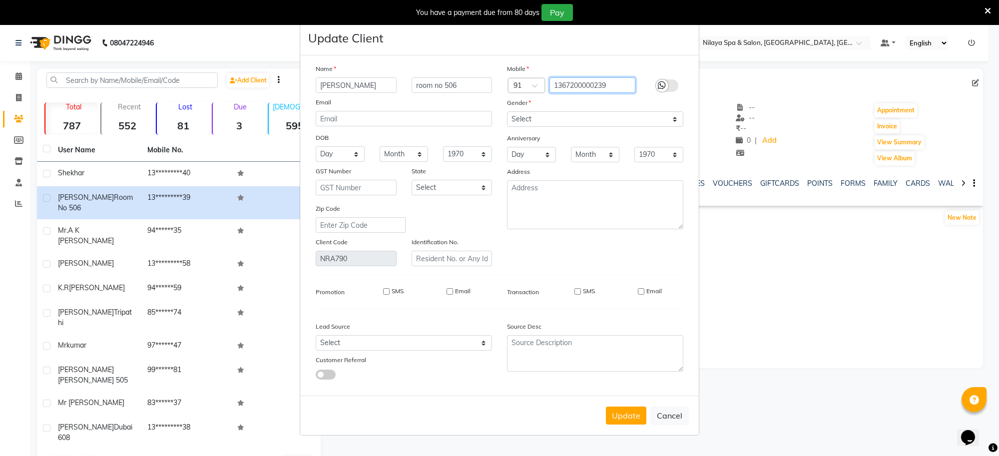
drag, startPoint x: 622, startPoint y: 86, endPoint x: 507, endPoint y: 90, distance: 115.0
click at [507, 90] on div "Country Code × 91 1367200000239" at bounding box center [595, 85] width 191 height 16
type input "9792816745"
click at [626, 421] on button "Update" at bounding box center [626, 416] width 40 height 18
drag, startPoint x: 607, startPoint y: 87, endPoint x: 551, endPoint y: 87, distance: 56.5
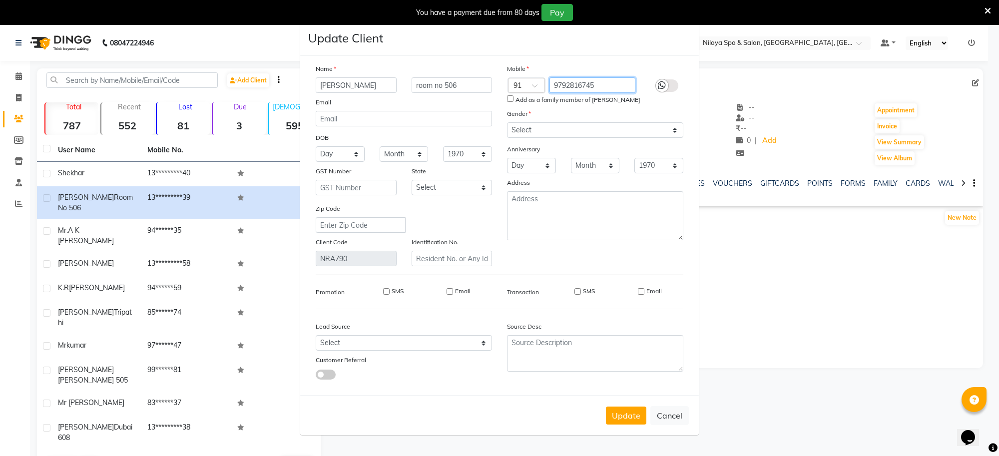
click at [551, 87] on input "9792816745" at bounding box center [593, 84] width 86 height 15
click at [15, 77] on ngb-modal-window "Update Client Name [PERSON_NAME] room no 506 Email DOB Day 01 02 03 04 05 06 07…" at bounding box center [499, 228] width 999 height 456
click at [20, 77] on ngb-modal-window "Update Client Name [PERSON_NAME] room no 506 Email DOB Day 01 02 03 04 05 06 07…" at bounding box center [499, 228] width 999 height 456
click at [663, 418] on button "Cancel" at bounding box center [670, 415] width 38 height 19
select select
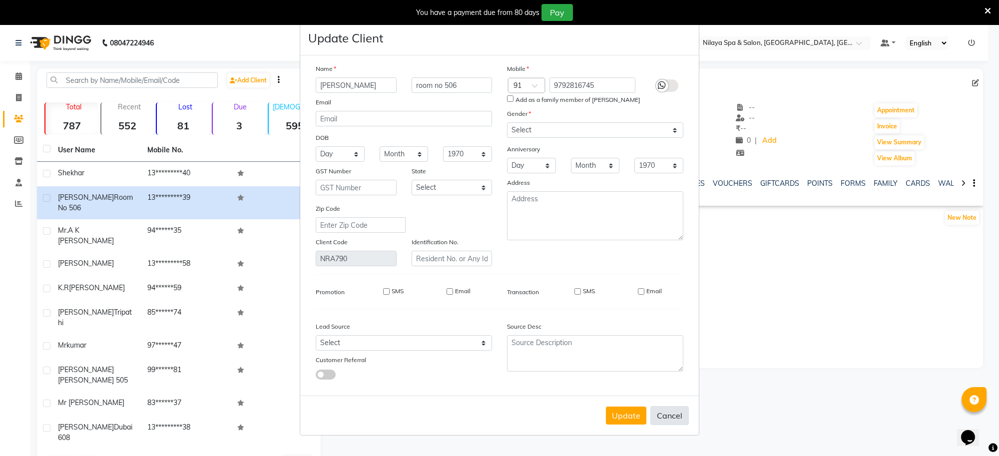
select select
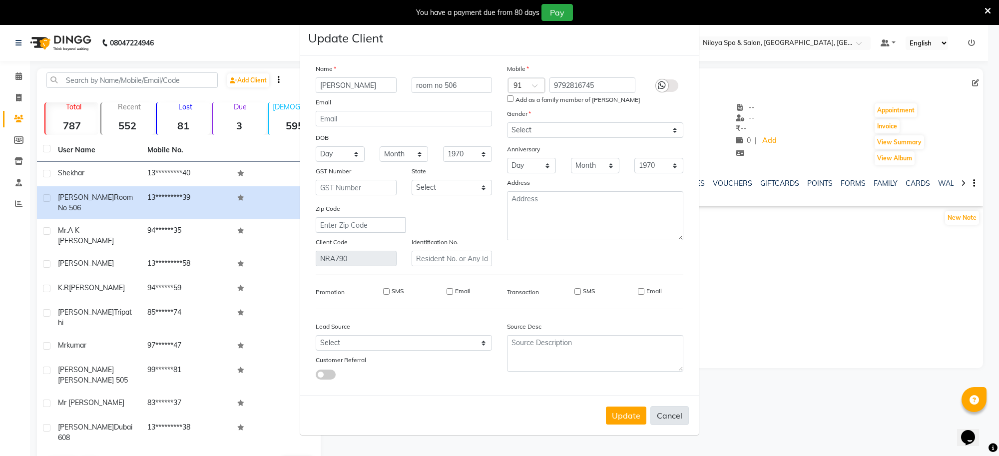
select select
checkbox input "false"
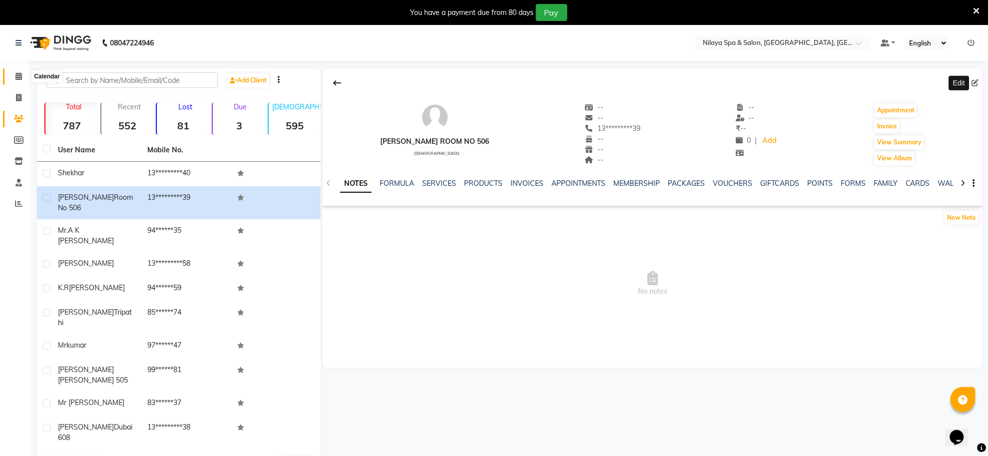
click at [15, 78] on icon at bounding box center [18, 75] width 6 height 7
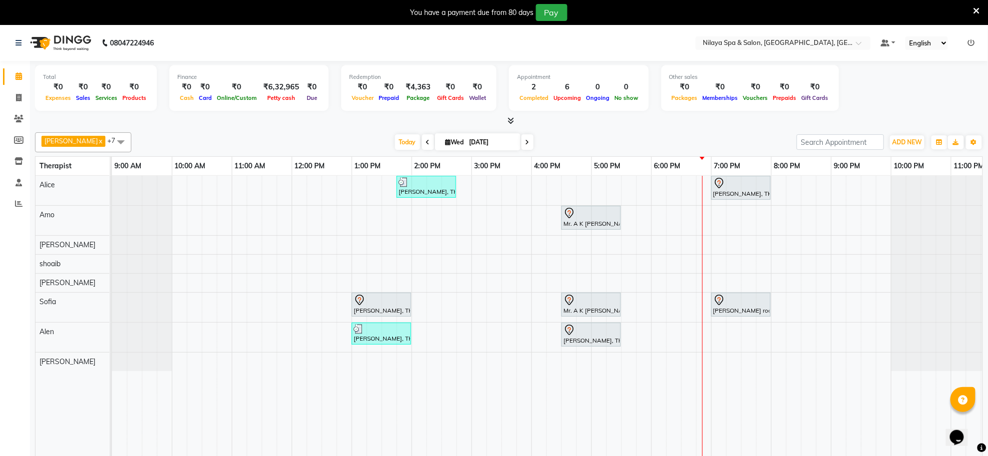
click at [715, 338] on div "[PERSON_NAME], TK04, 01:45 PM-02:45 PM, Deep Tissue Repair Therapy([DEMOGRAPHIC…" at bounding box center [561, 323] width 899 height 294
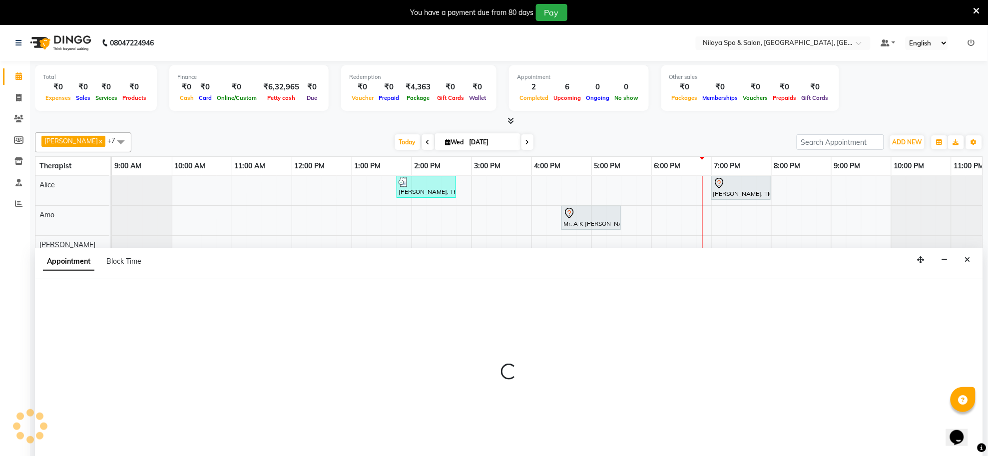
scroll to position [25, 0]
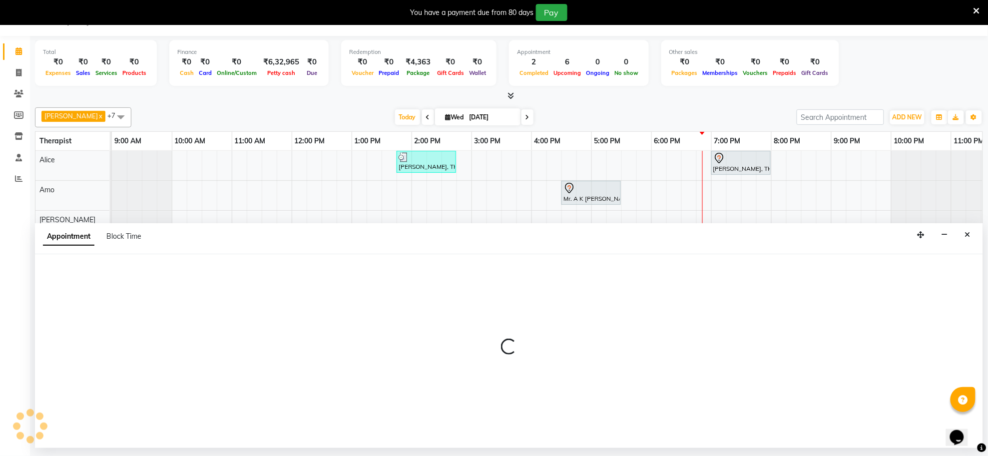
select select "84325"
select select "tentative"
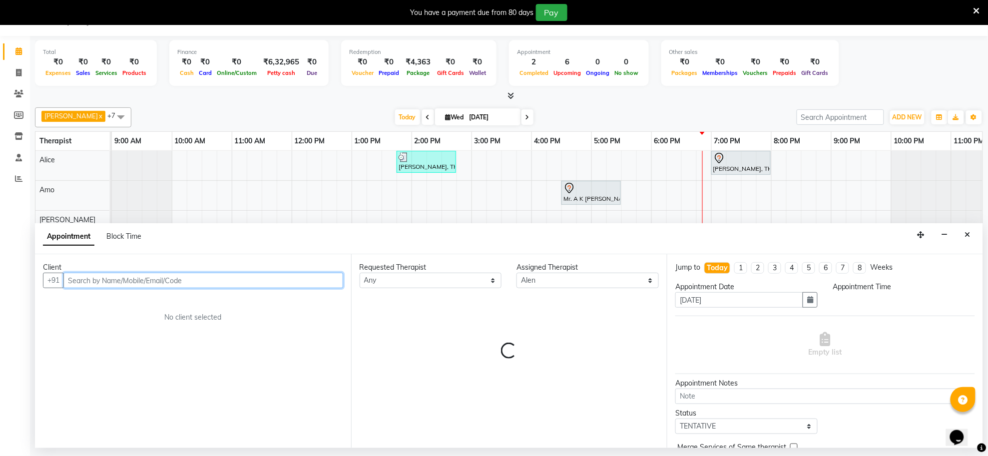
select select "1140"
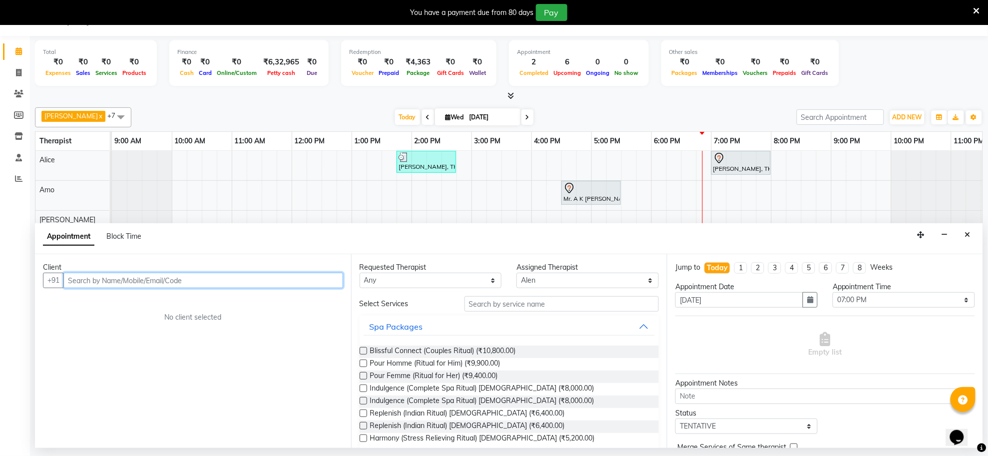
paste input "9792816745"
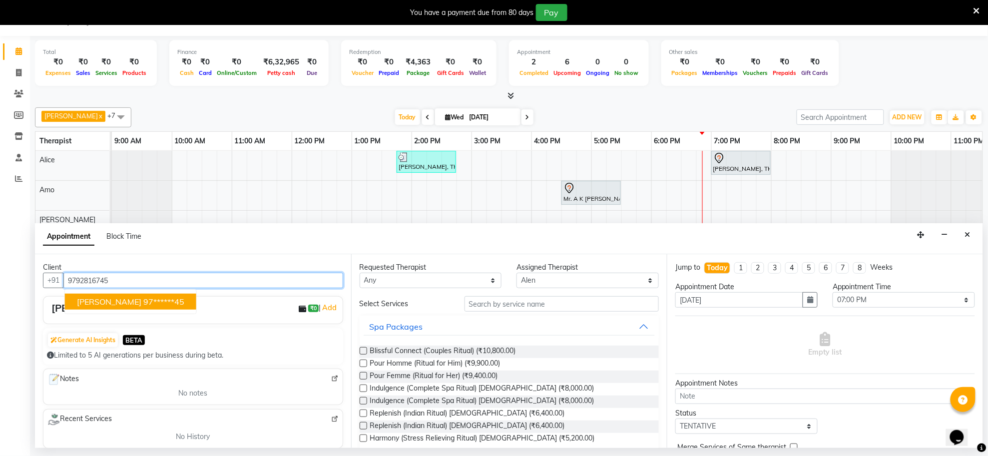
click at [157, 300] on ngb-highlight "97******45" at bounding box center [163, 302] width 41 height 10
type input "97******45"
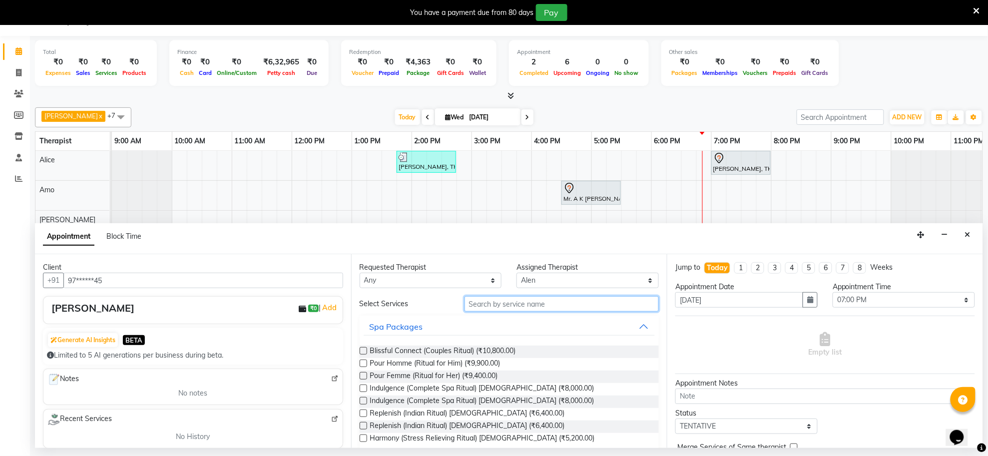
click at [494, 303] on input "text" at bounding box center [562, 303] width 195 height 15
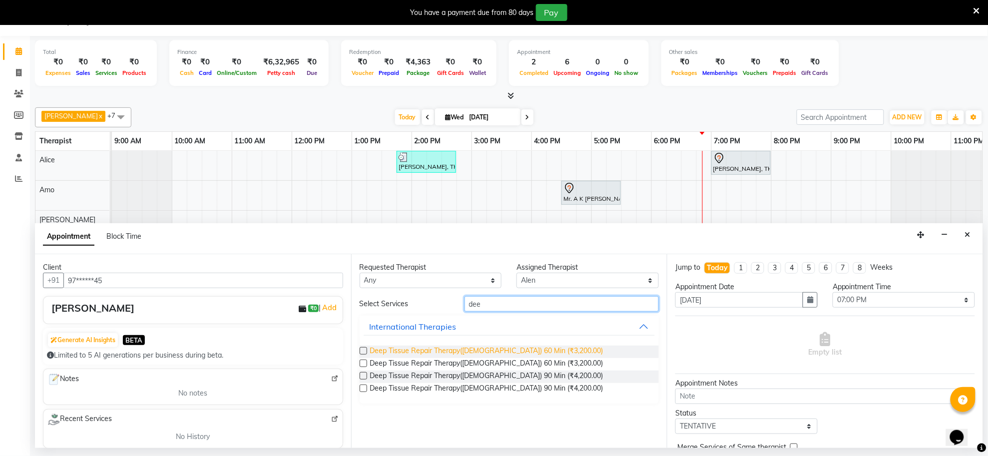
type input "dee"
click at [445, 351] on span "Deep Tissue Repair Therapy([DEMOGRAPHIC_DATA]) 60 Min (₹3,200.00)" at bounding box center [486, 352] width 233 height 12
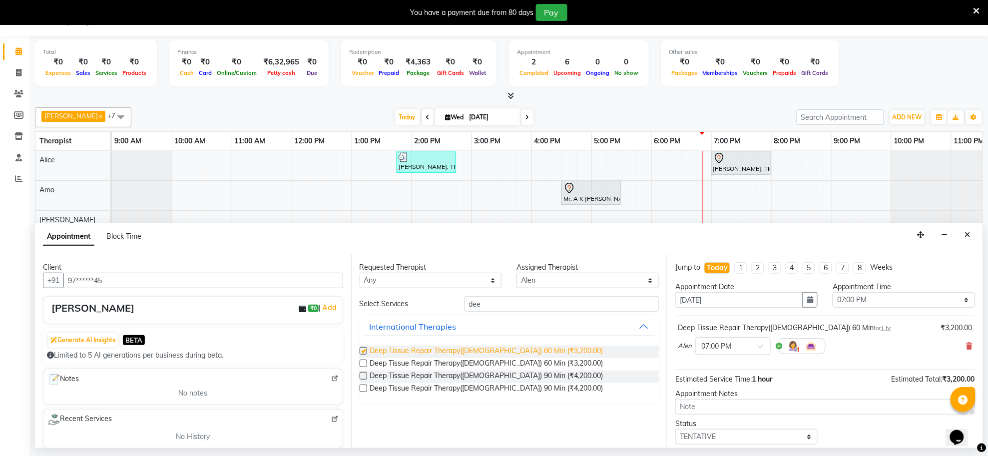
checkbox input "false"
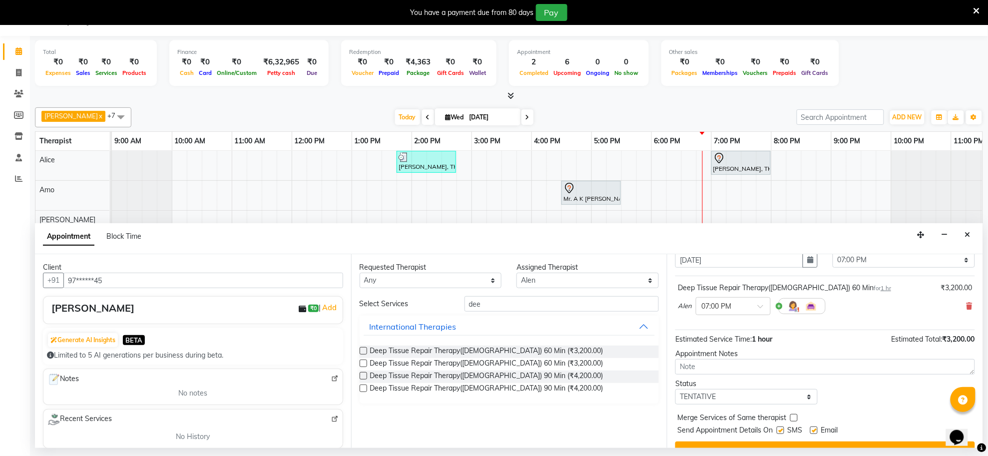
scroll to position [60, 0]
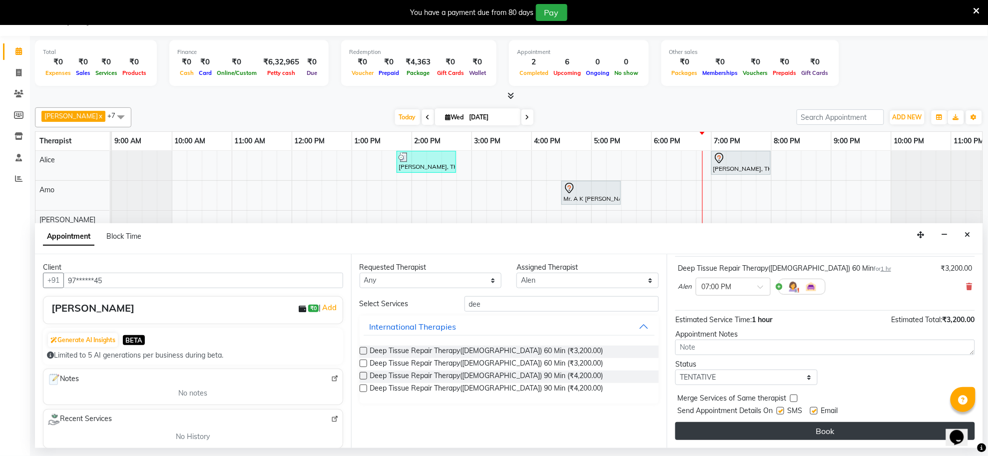
click at [853, 433] on button "Book" at bounding box center [826, 431] width 300 height 18
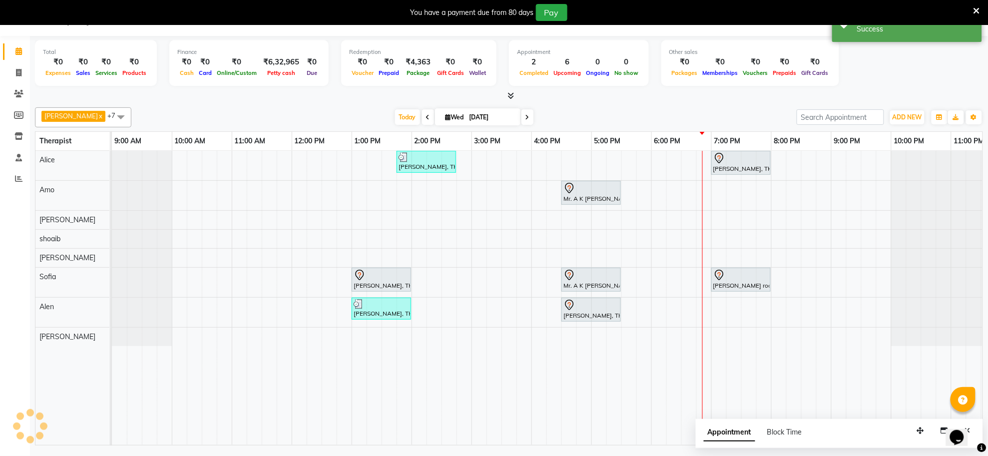
scroll to position [0, 0]
